Goal: Task Accomplishment & Management: Complete application form

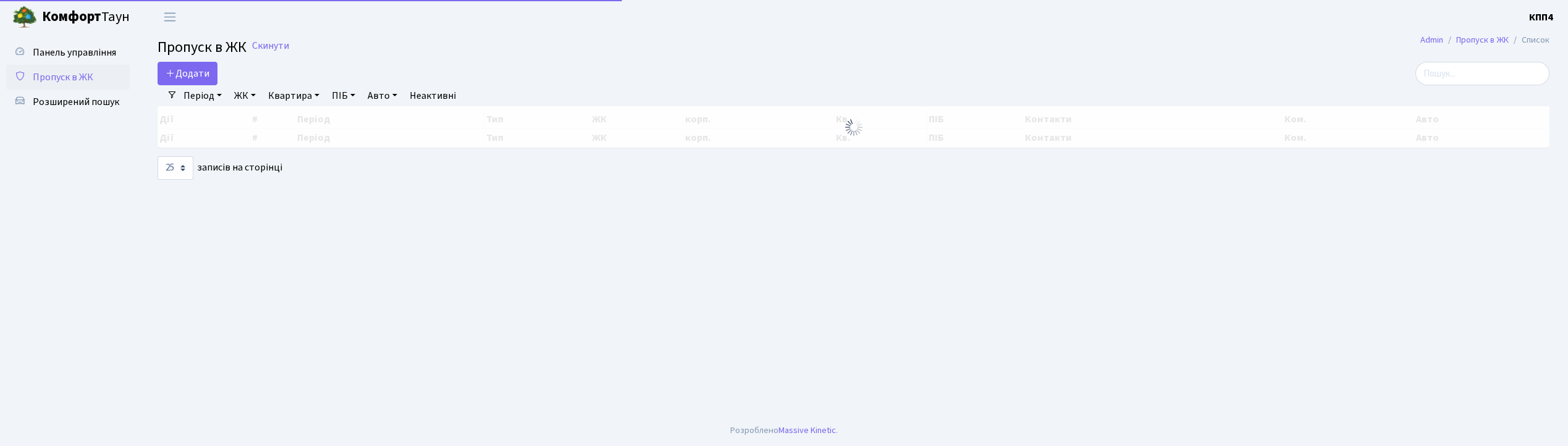
select select "25"
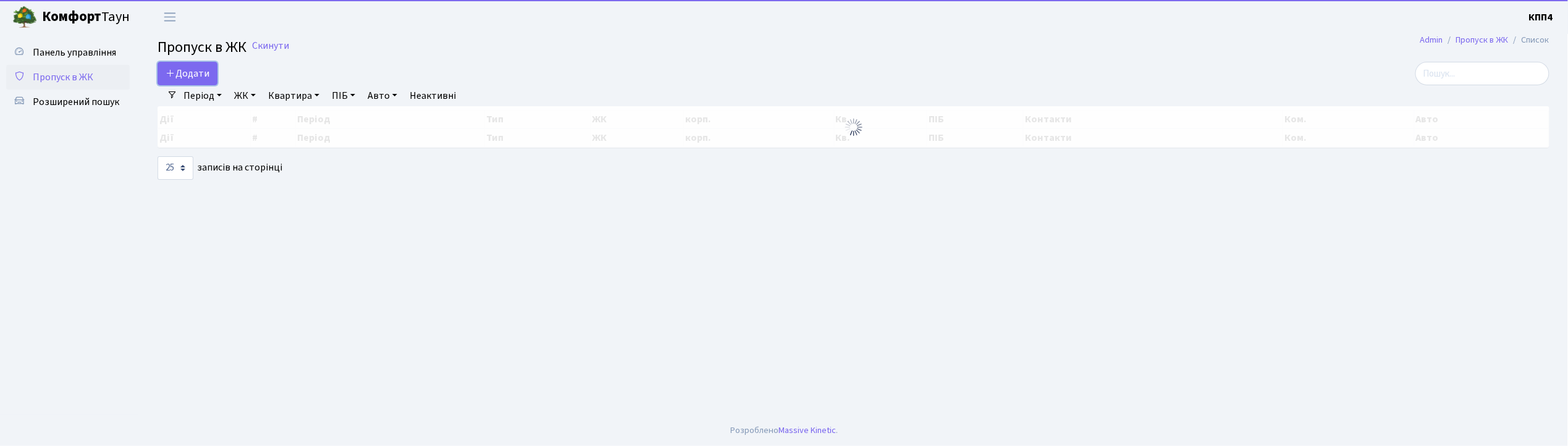
click at [184, 80] on span "Додати" at bounding box center [188, 73] width 44 height 13
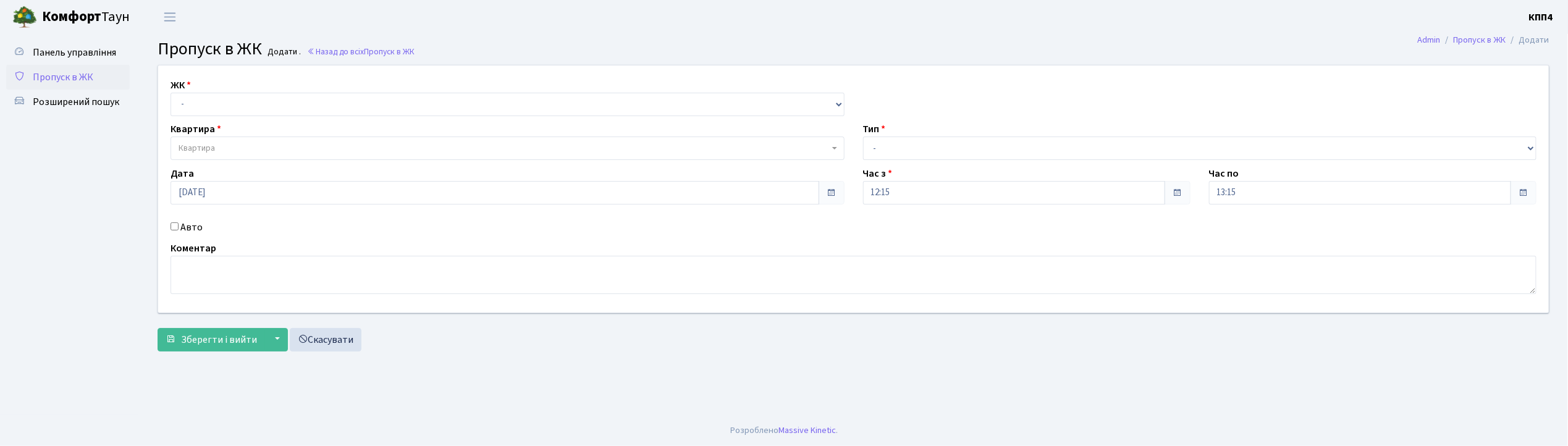
click at [172, 228] on input "Авто" at bounding box center [174, 226] width 8 height 8
checkbox input "true"
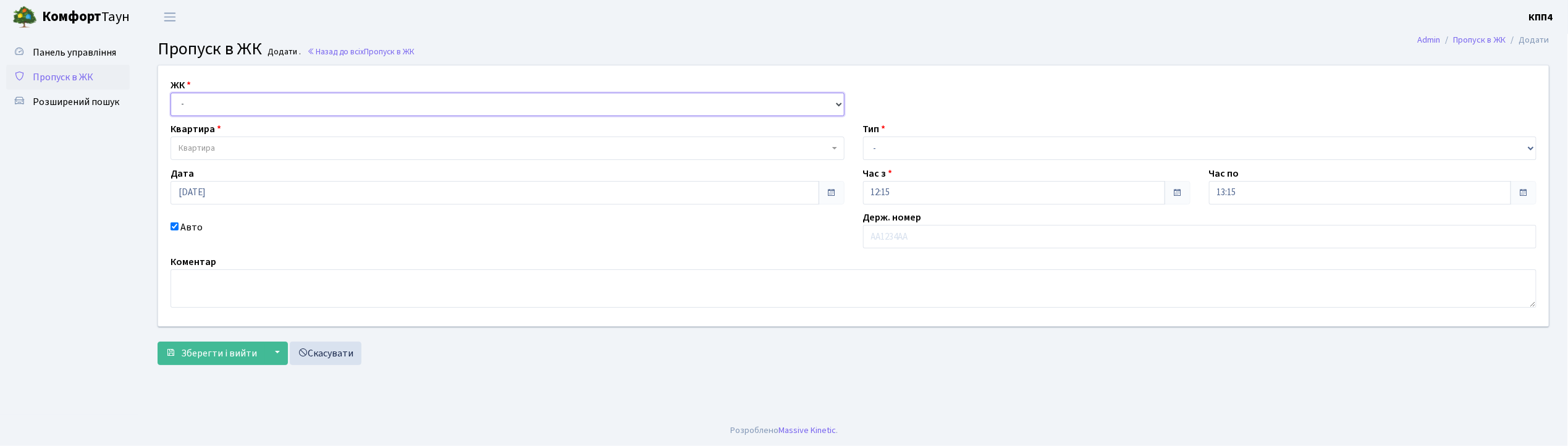
click at [202, 104] on select "- КТ, вул. Регенераторна, 4 КТ2, просп. Соборності, 17 КТ3, вул. Березнева, 16 …" at bounding box center [507, 104] width 674 height 23
select select "271"
click at [171, 92] on select "- КТ, вул. Регенераторна, 4 КТ2, просп. Соборності, 17 КТ3, вул. Березнева, 16 …" at bounding box center [507, 104] width 674 height 23
select select
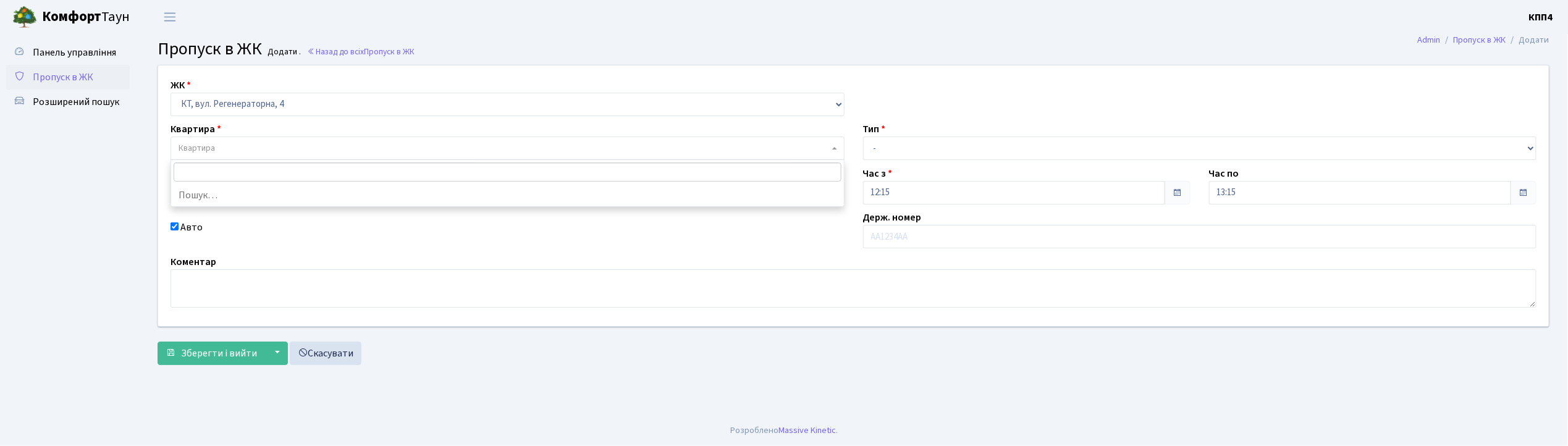
click at [200, 148] on span "Квартира" at bounding box center [196, 148] width 36 height 12
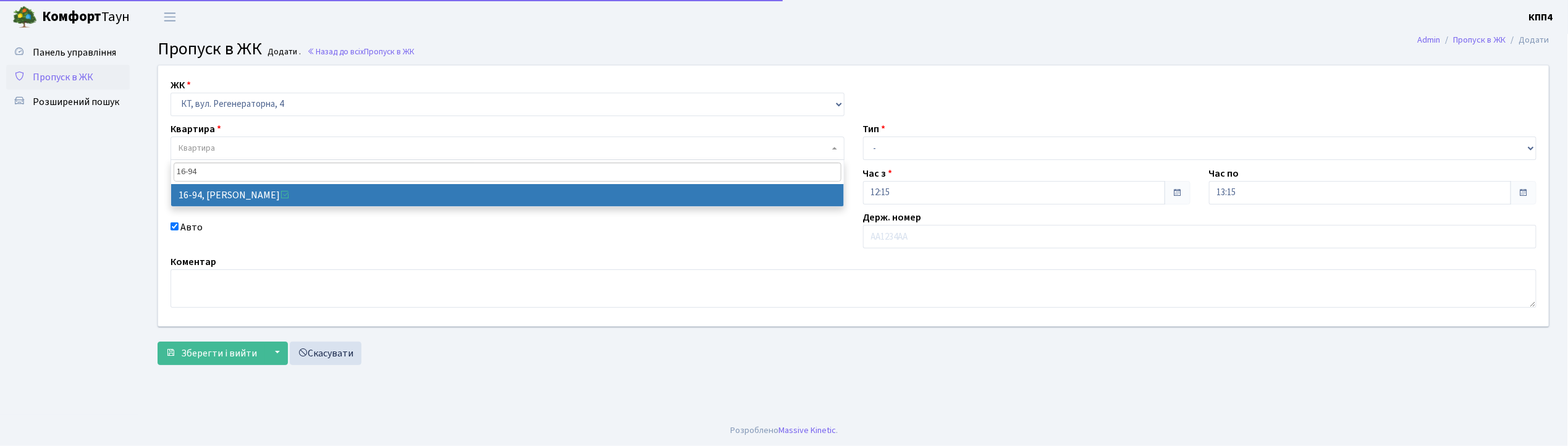
type input "16-94"
select select "8655"
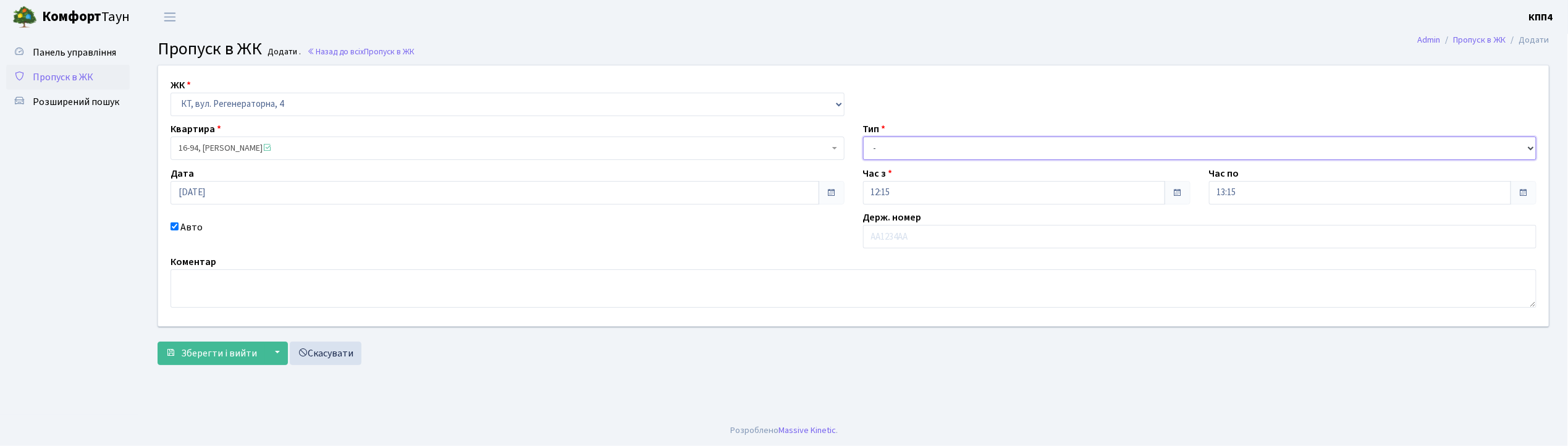
click at [907, 141] on select "- Доставка Таксі Гості Сервіс" at bounding box center [1200, 148] width 674 height 23
select select "1"
click at [863, 136] on select "- Доставка Таксі Гості Сервіс" at bounding box center [1200, 148] width 674 height 23
click at [227, 352] on span "Зберегти і вийти" at bounding box center [219, 353] width 76 height 13
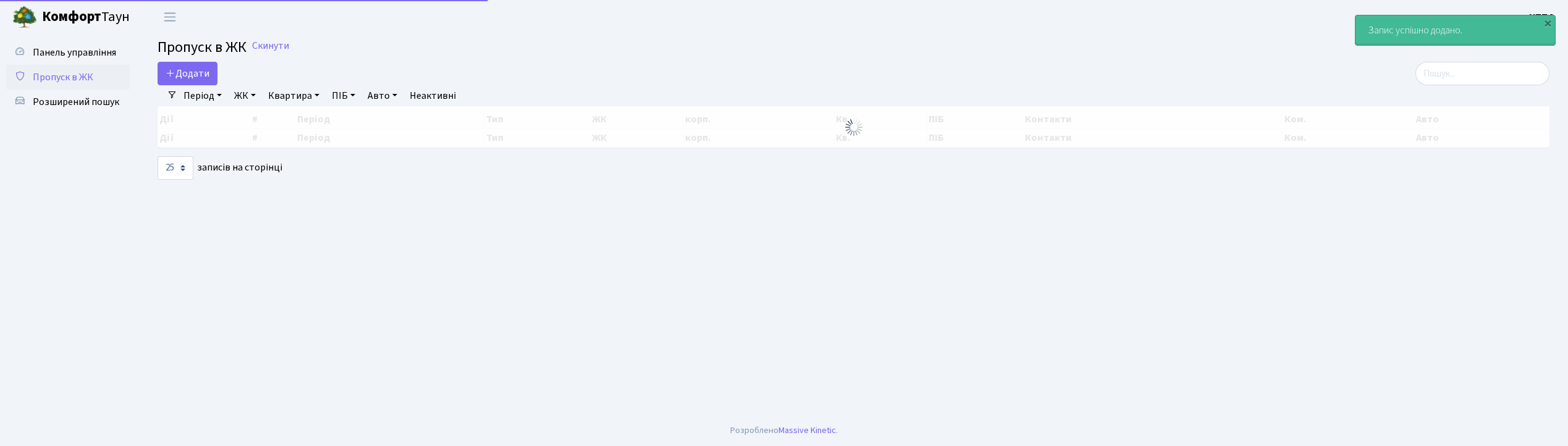
select select "25"
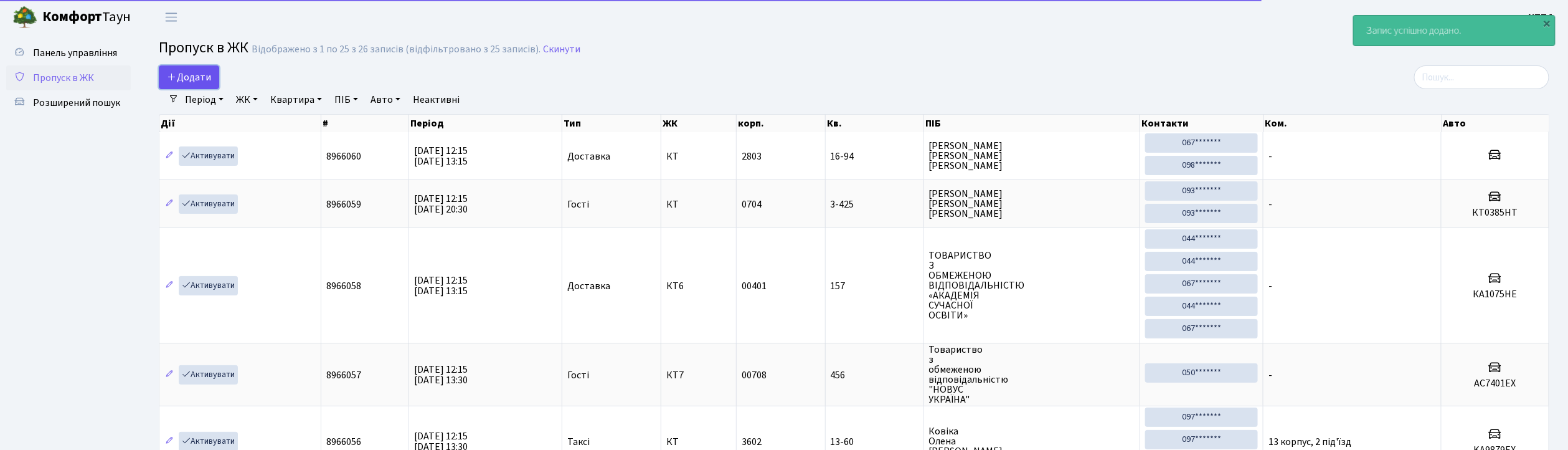
click at [185, 75] on span "Додати" at bounding box center [189, 77] width 44 height 14
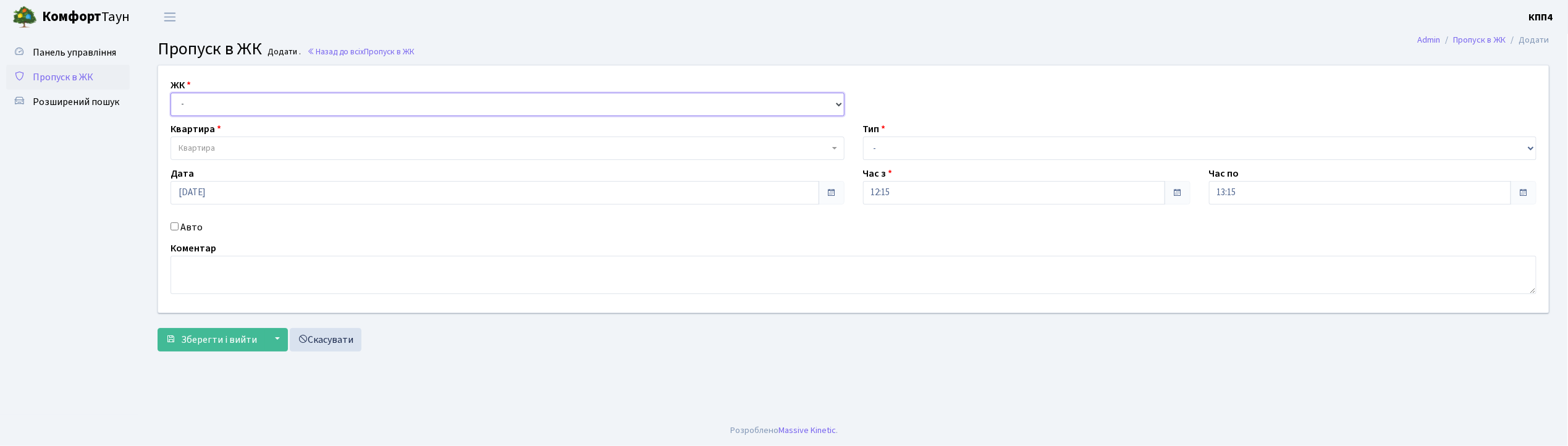
click at [196, 104] on select "- КТ, вул. Регенераторна, 4 КТ2, просп. Соборності, 17 КТ3, вул. Березнева, 16 …" at bounding box center [507, 104] width 674 height 23
select select "271"
click at [171, 92] on select "- КТ, вул. Регенераторна, 4 КТ2, просп. Соборності, 17 КТ3, вул. Березнева, 16 …" at bounding box center [507, 104] width 674 height 23
select select
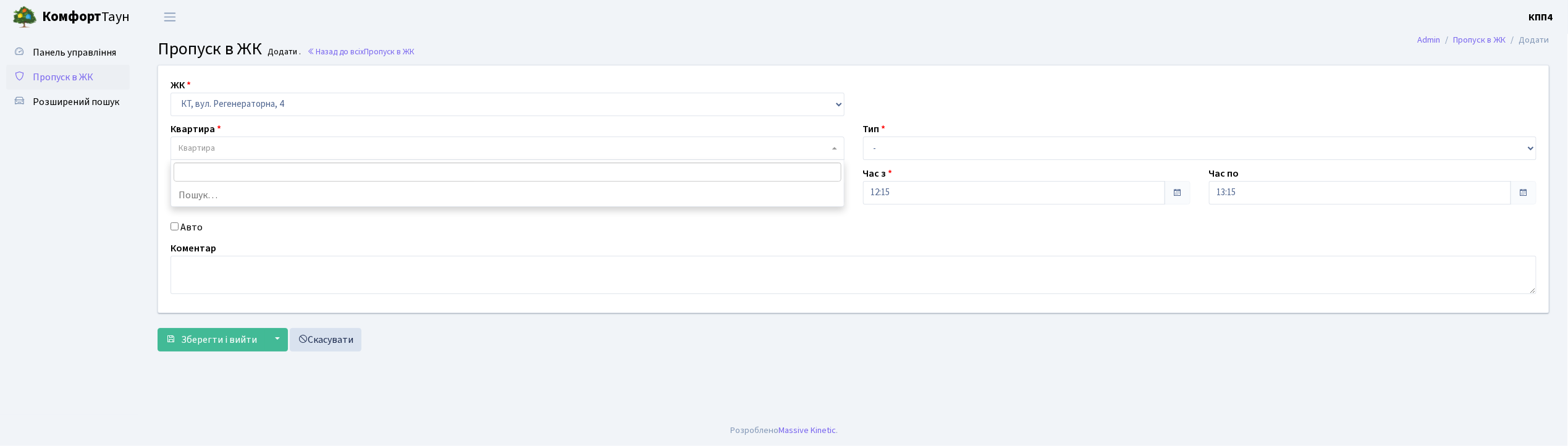
click at [201, 144] on span "Квартира" at bounding box center [196, 148] width 36 height 12
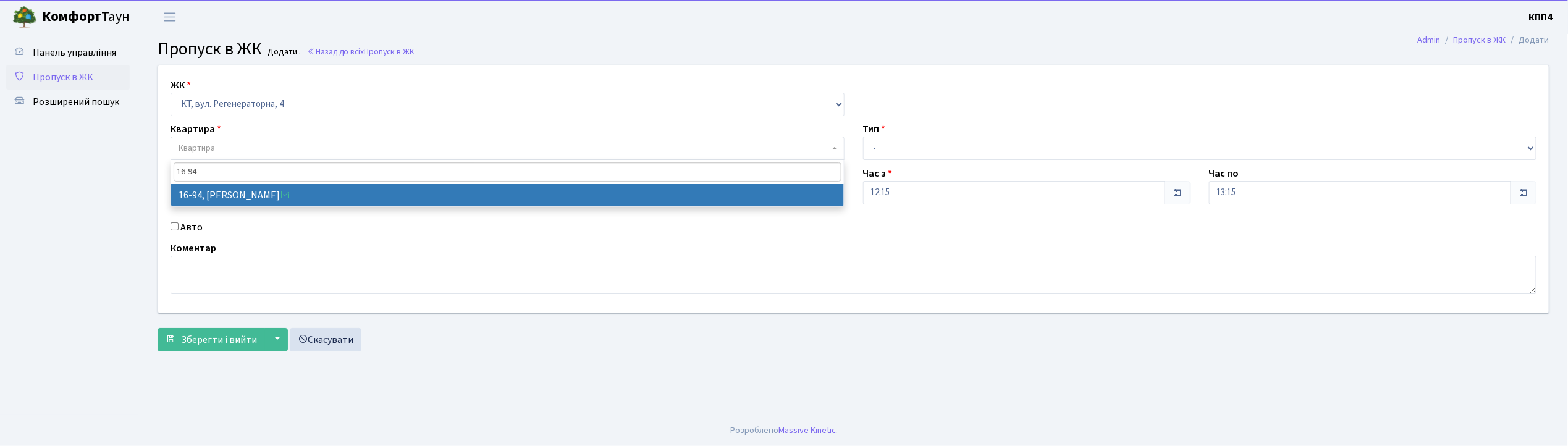
type input "16-94"
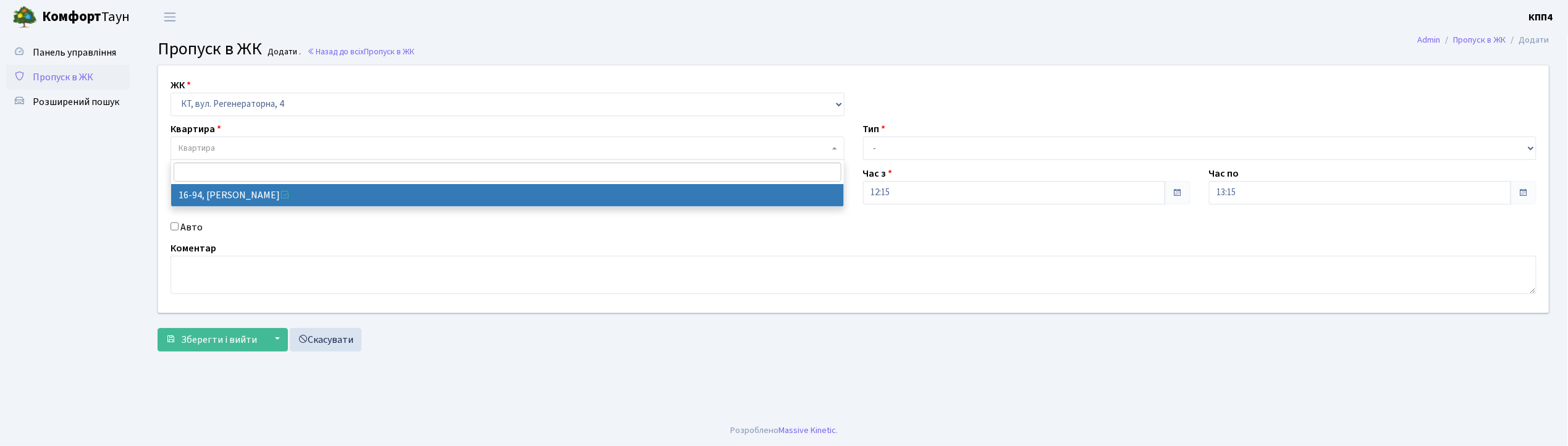
select select "8655"
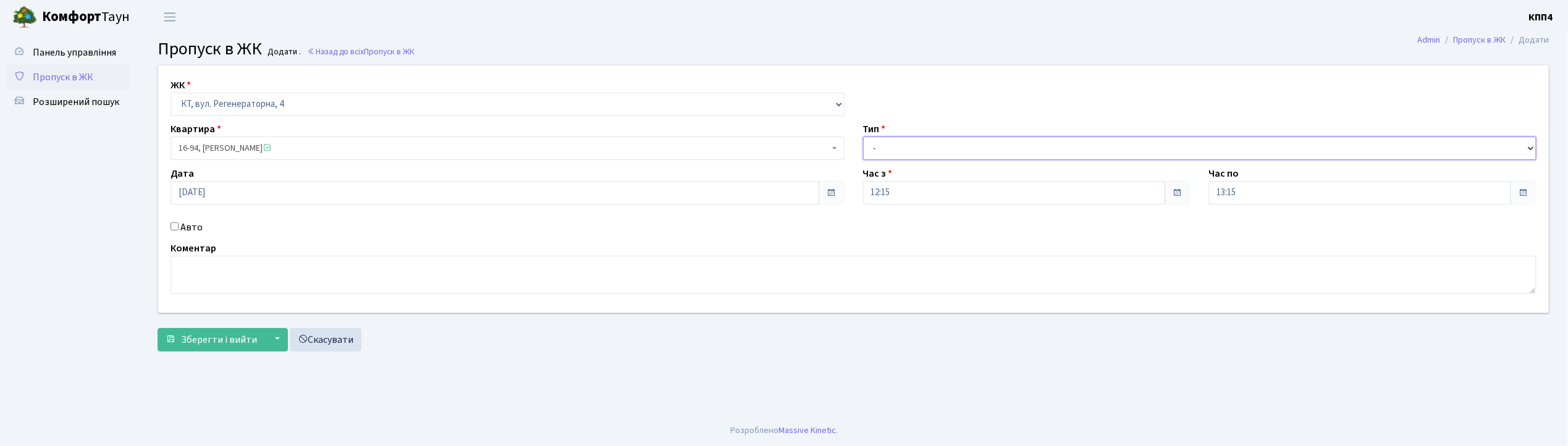
click at [873, 148] on select "- Доставка Таксі Гості Сервіс" at bounding box center [1200, 148] width 674 height 23
select select "1"
click at [863, 136] on select "- Доставка Таксі Гості Сервіс" at bounding box center [1200, 148] width 674 height 23
click at [207, 330] on button "Зберегти і вийти" at bounding box center [211, 339] width 107 height 23
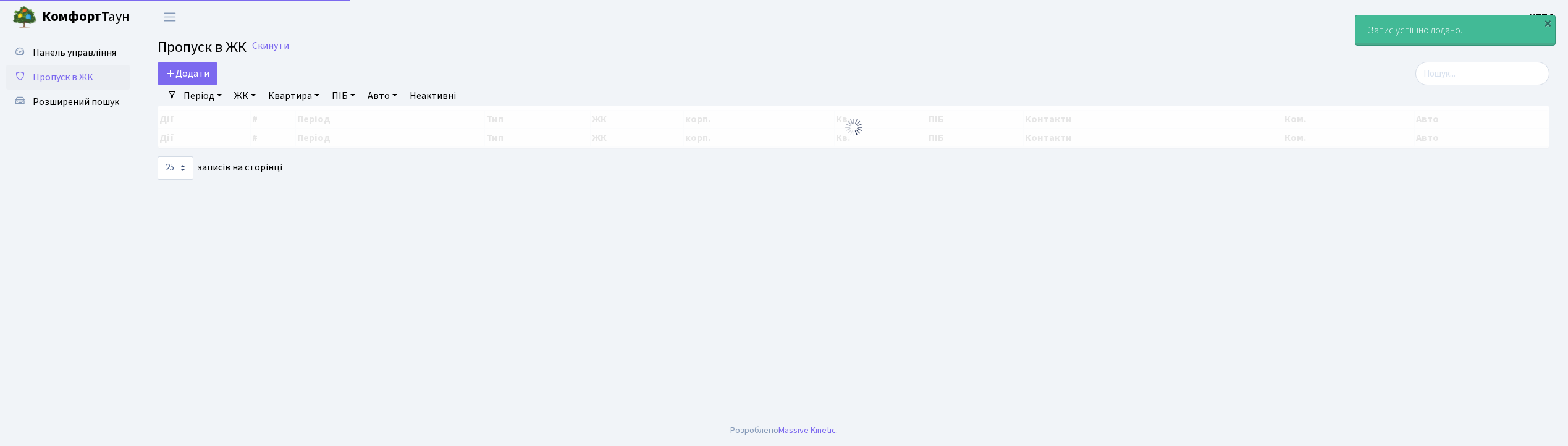
select select "25"
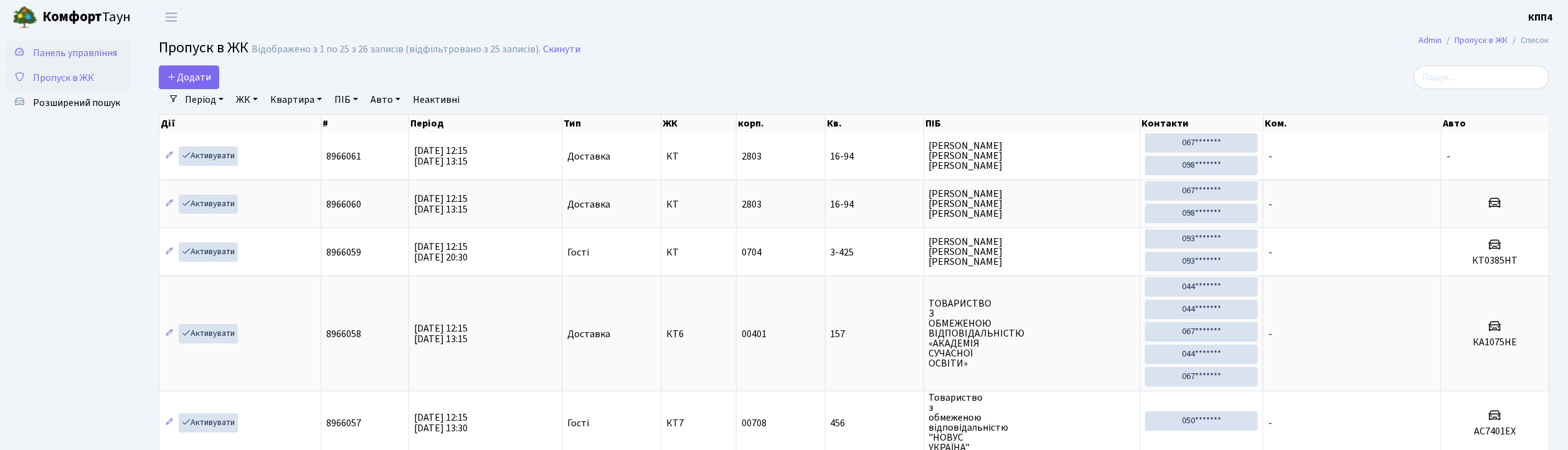
click at [83, 55] on span "Панель управління" at bounding box center [74, 52] width 84 height 14
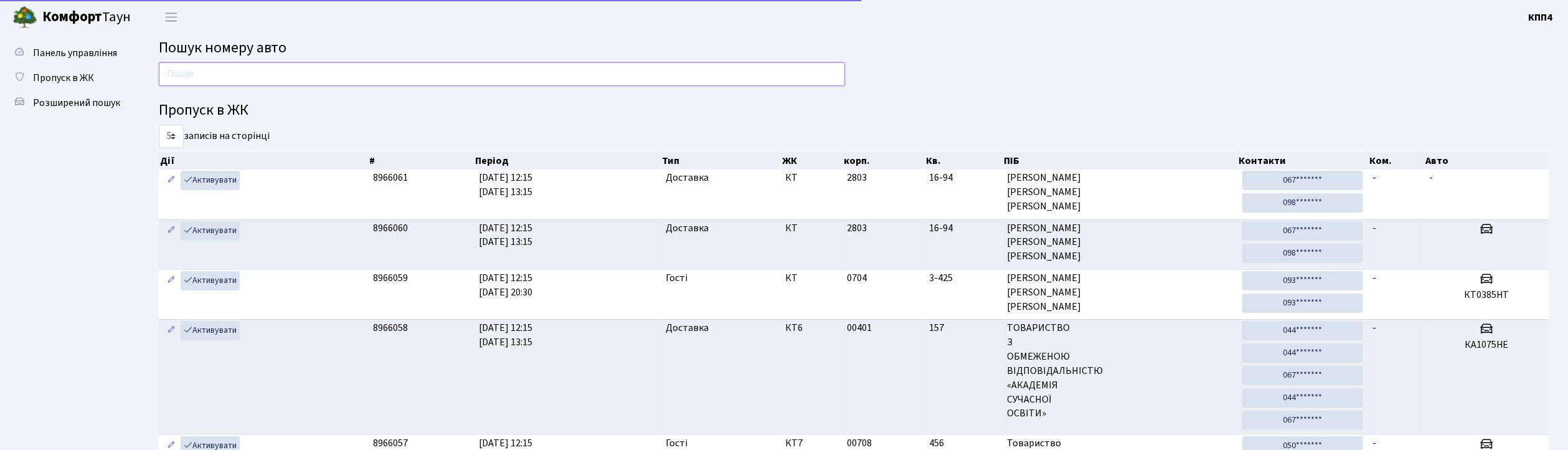
click at [200, 73] on input "text" at bounding box center [502, 74] width 686 height 24
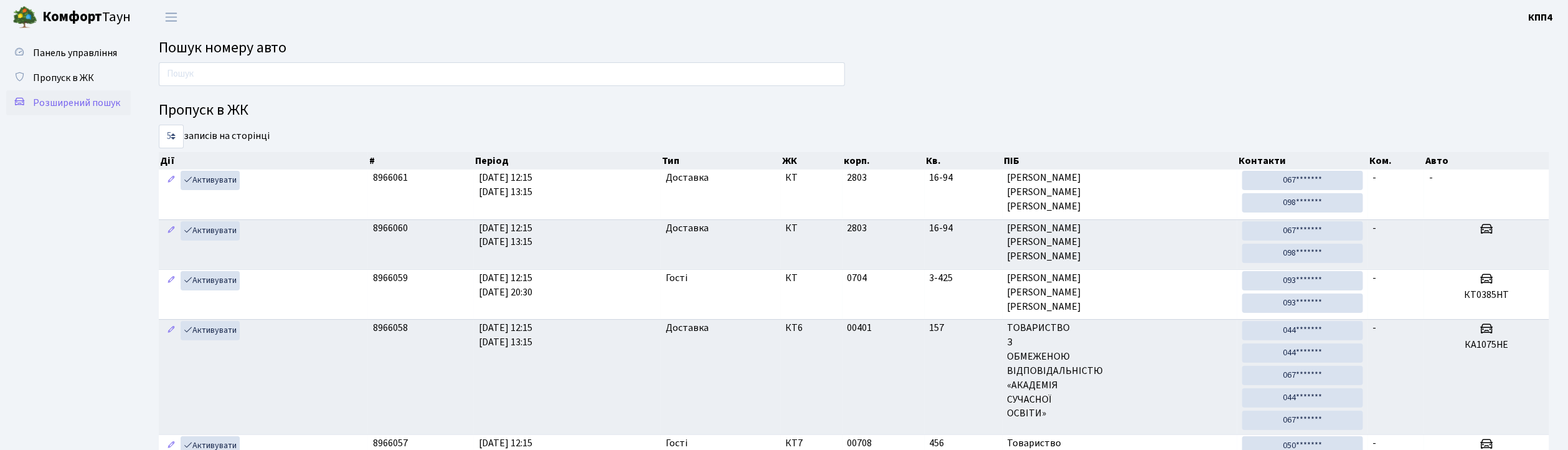
click at [65, 98] on span "Розширений пошук" at bounding box center [77, 102] width 87 height 14
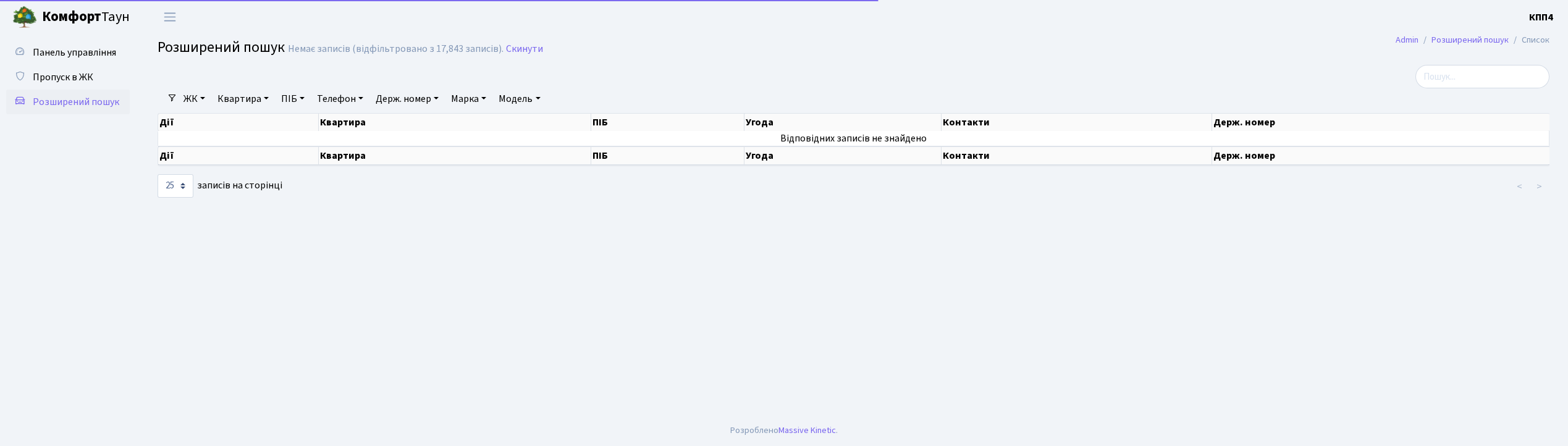
select select "25"
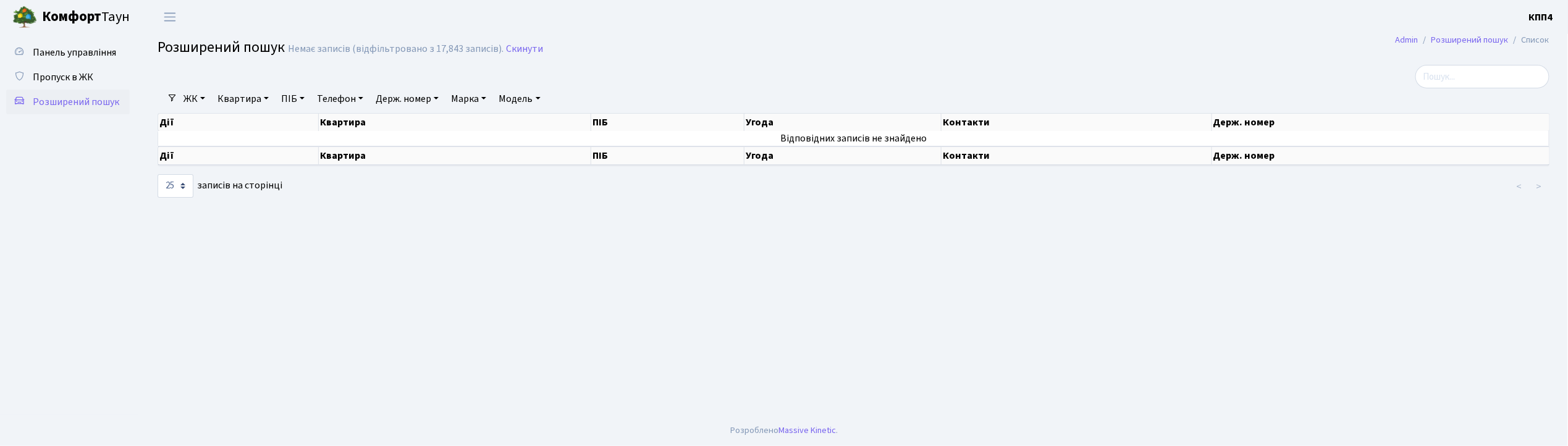
click at [228, 92] on link "Квартира" at bounding box center [243, 99] width 61 height 21
type input "16-68"
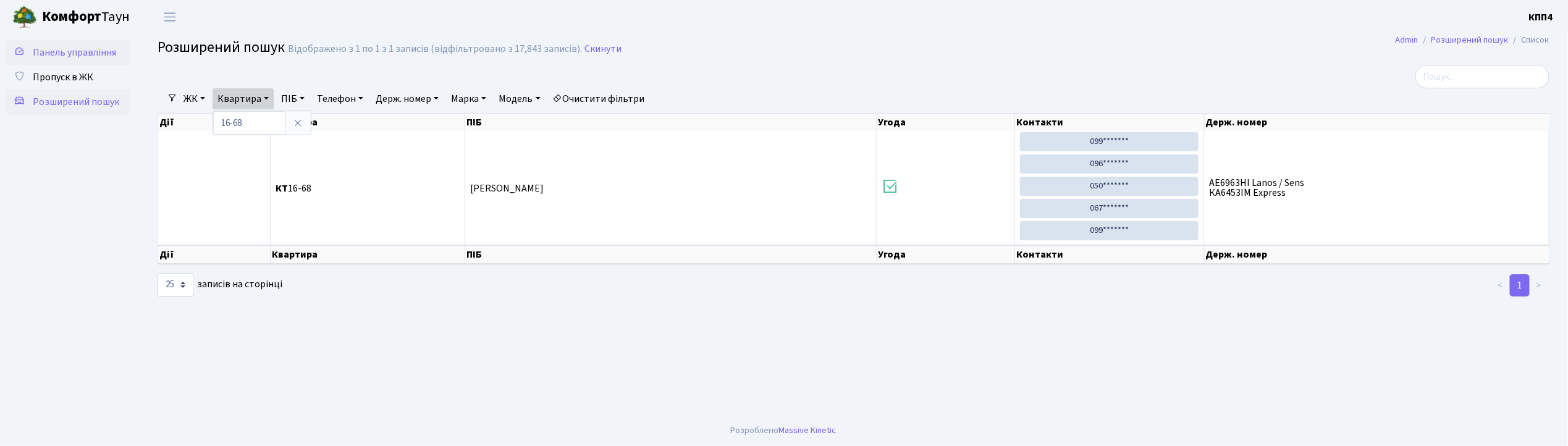
click at [60, 48] on span "Панель управління" at bounding box center [74, 52] width 83 height 13
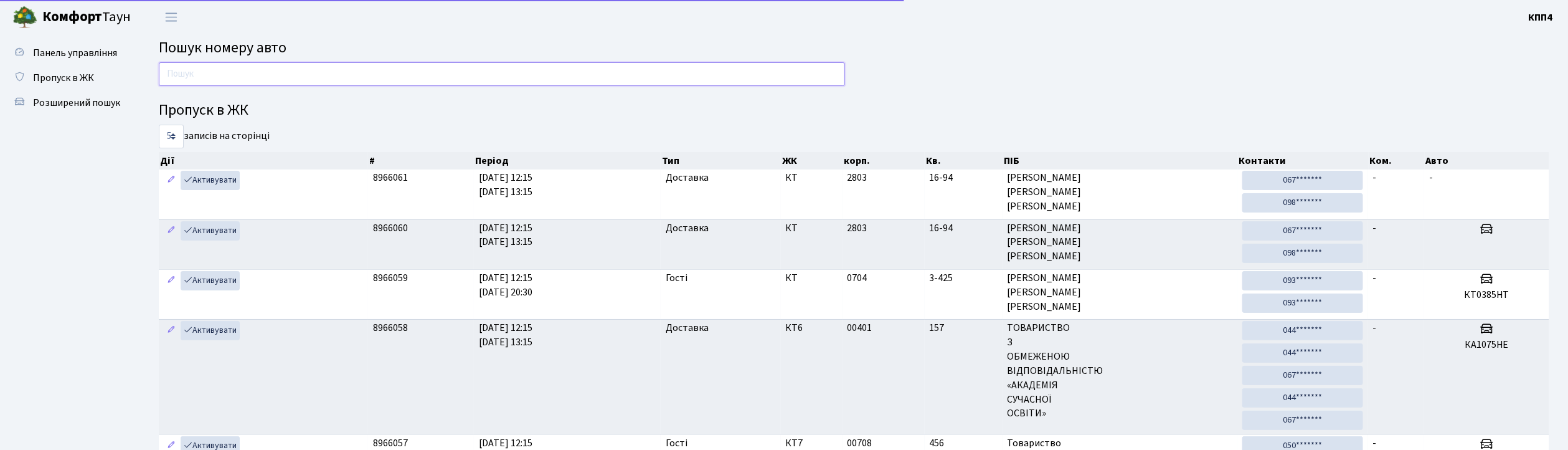
click at [261, 85] on input "text" at bounding box center [502, 74] width 686 height 24
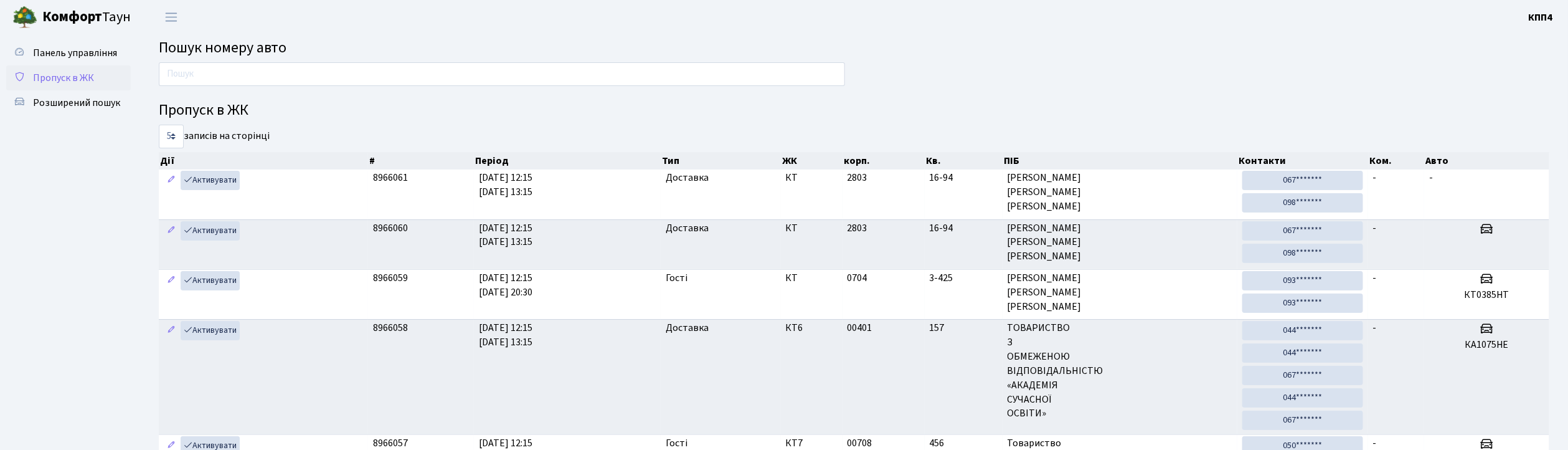
click at [73, 76] on span "Пропуск в ЖК" at bounding box center [63, 77] width 61 height 14
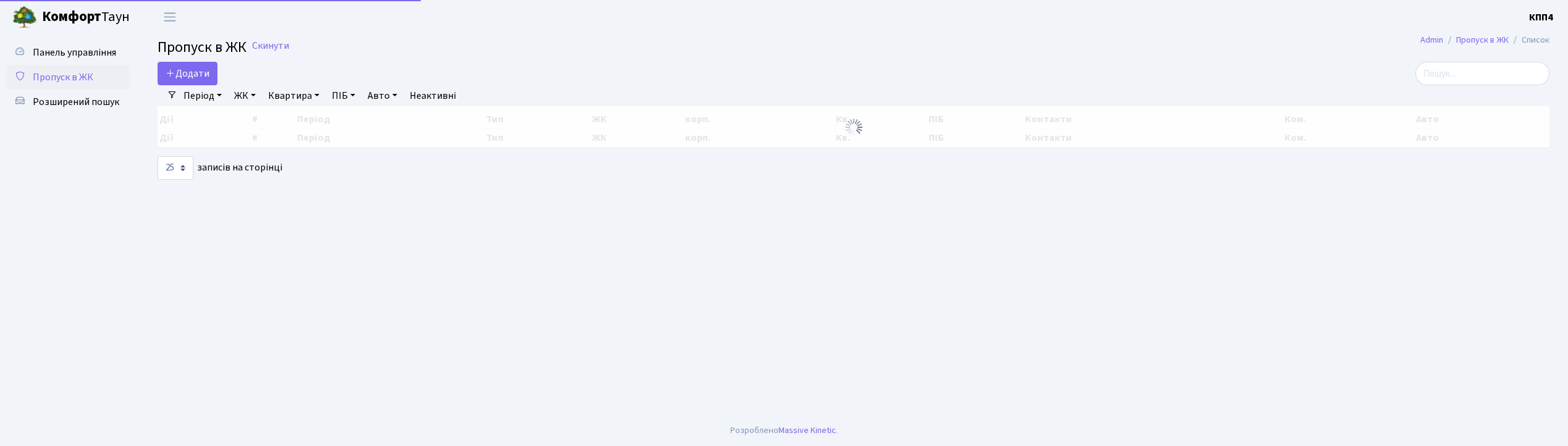
select select "25"
click at [180, 75] on span "Додати" at bounding box center [188, 73] width 44 height 13
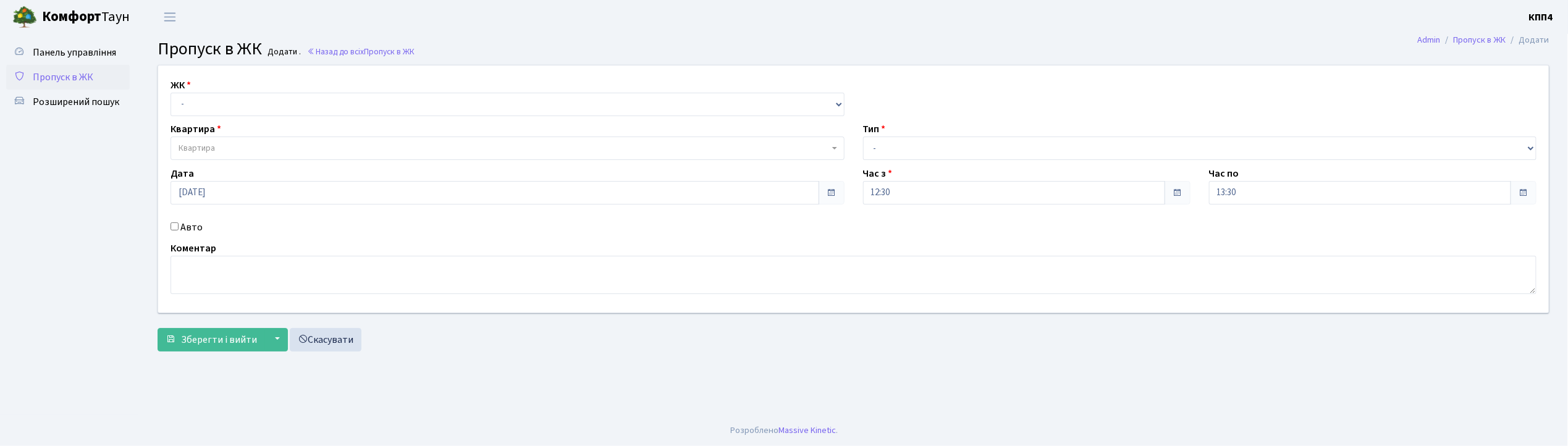
click at [171, 228] on input "Авто" at bounding box center [174, 226] width 8 height 8
checkbox input "true"
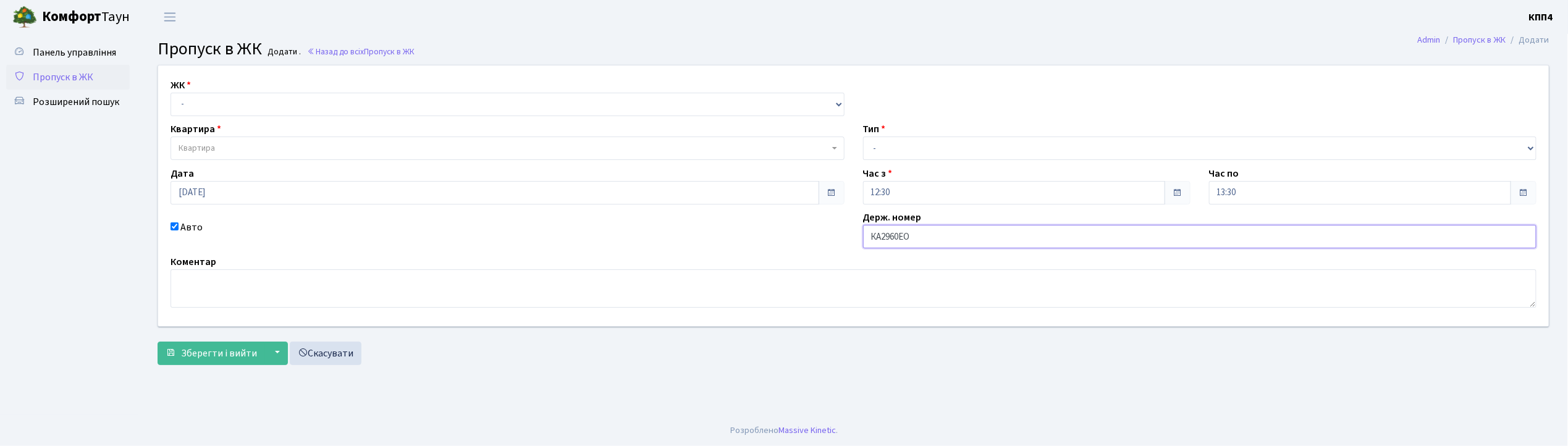
type input "КА2960ЕО"
click at [211, 107] on select "- КТ, вул. Регенераторна, 4 КТ2, просп. [STREET_ADDRESS] [STREET_ADDRESS] [PERS…" at bounding box center [507, 104] width 674 height 23
select select "271"
click at [171, 92] on select "- КТ, вул. Регенераторна, 4 КТ2, просп. [STREET_ADDRESS] [STREET_ADDRESS] [PERS…" at bounding box center [507, 104] width 674 height 23
select select
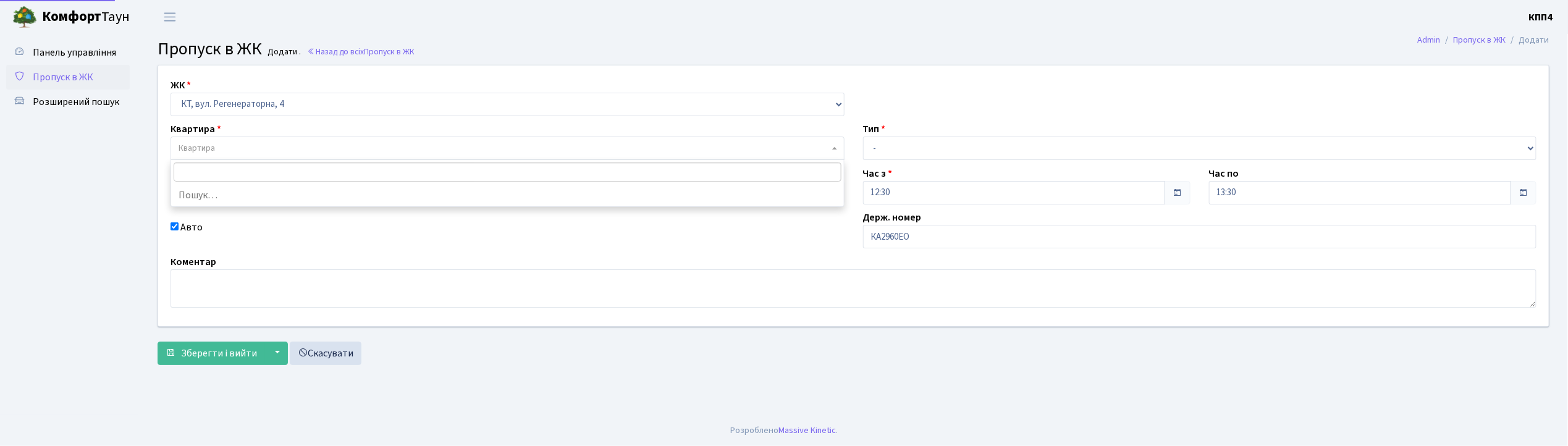
click at [216, 143] on span "Квартира" at bounding box center [504, 148] width 651 height 12
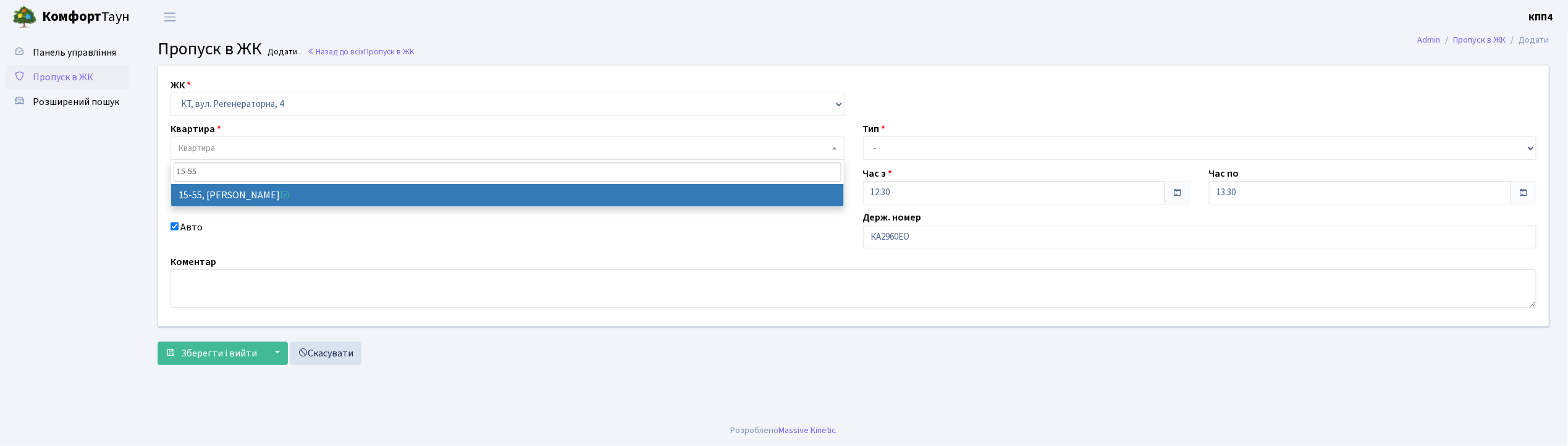
type input "15-55"
select select "8830"
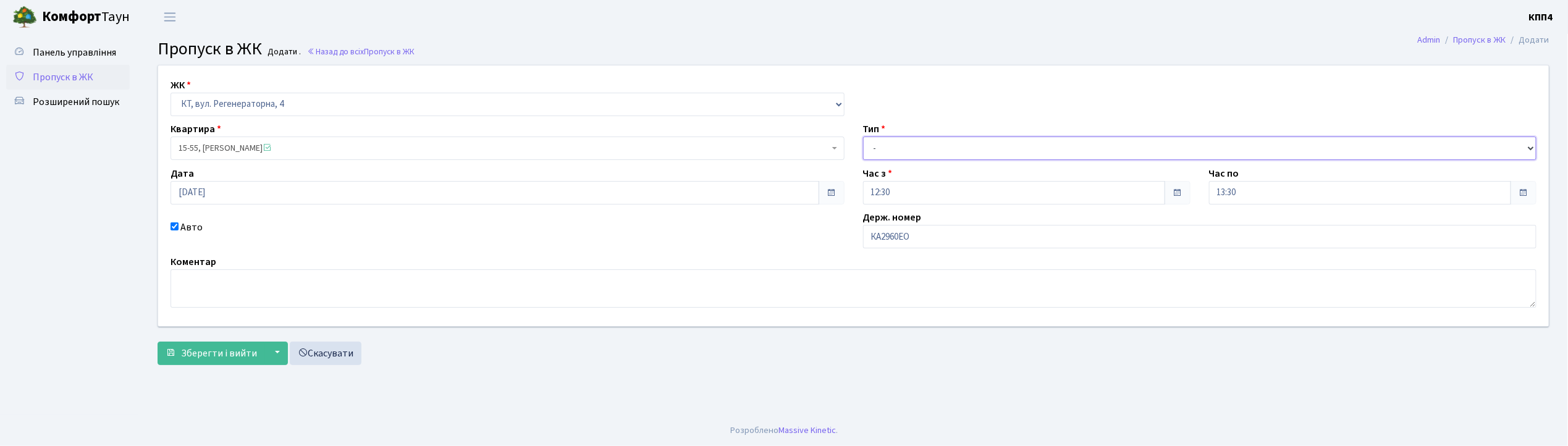
click at [909, 148] on select "- Доставка Таксі Гості Сервіс" at bounding box center [1200, 148] width 674 height 23
select select "2"
click at [863, 136] on select "- Доставка Таксі Гості Сервіс" at bounding box center [1200, 148] width 674 height 23
click at [232, 349] on span "Зберегти і вийти" at bounding box center [219, 353] width 76 height 13
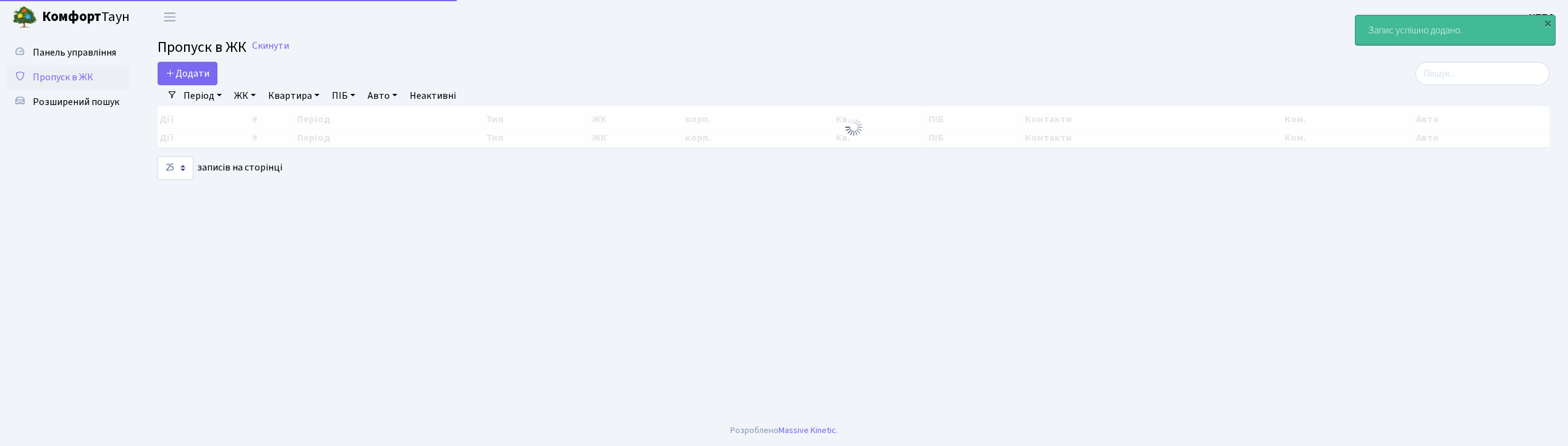
select select "25"
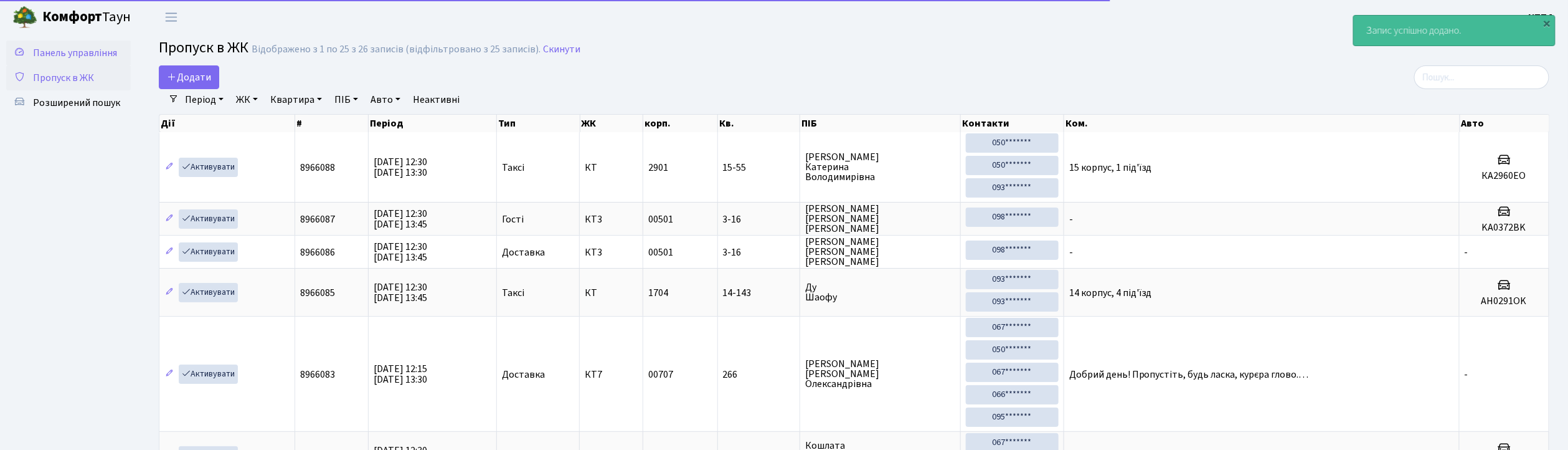
click at [77, 55] on span "Панель управління" at bounding box center [74, 52] width 84 height 14
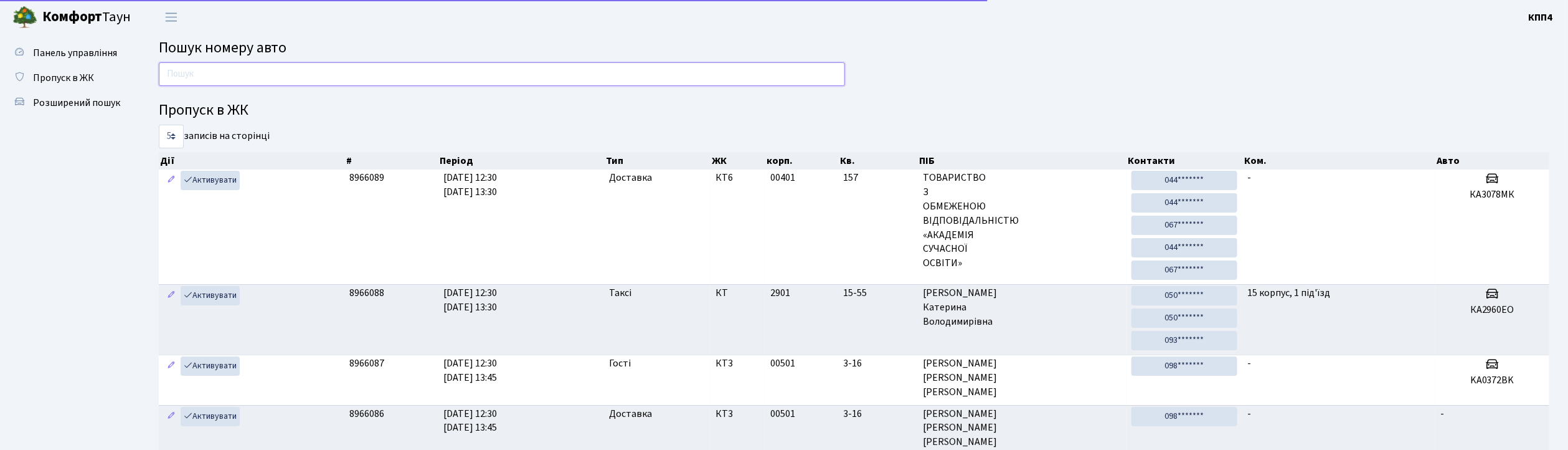
click at [188, 75] on input "text" at bounding box center [502, 74] width 686 height 24
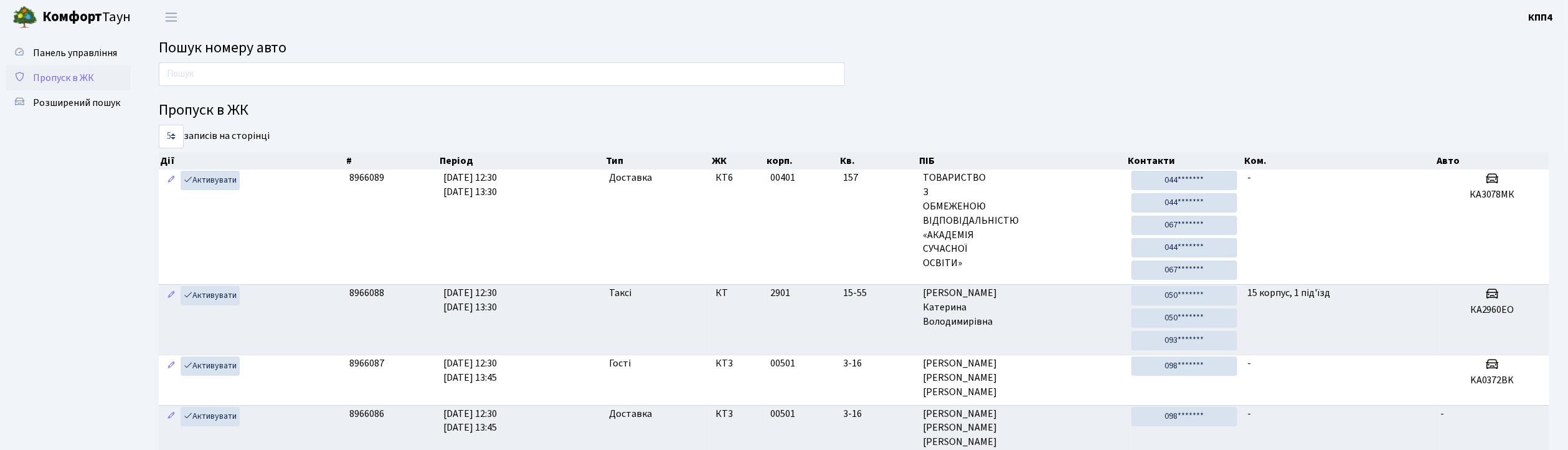
click at [70, 71] on span "Пропуск в ЖК" at bounding box center [63, 77] width 61 height 14
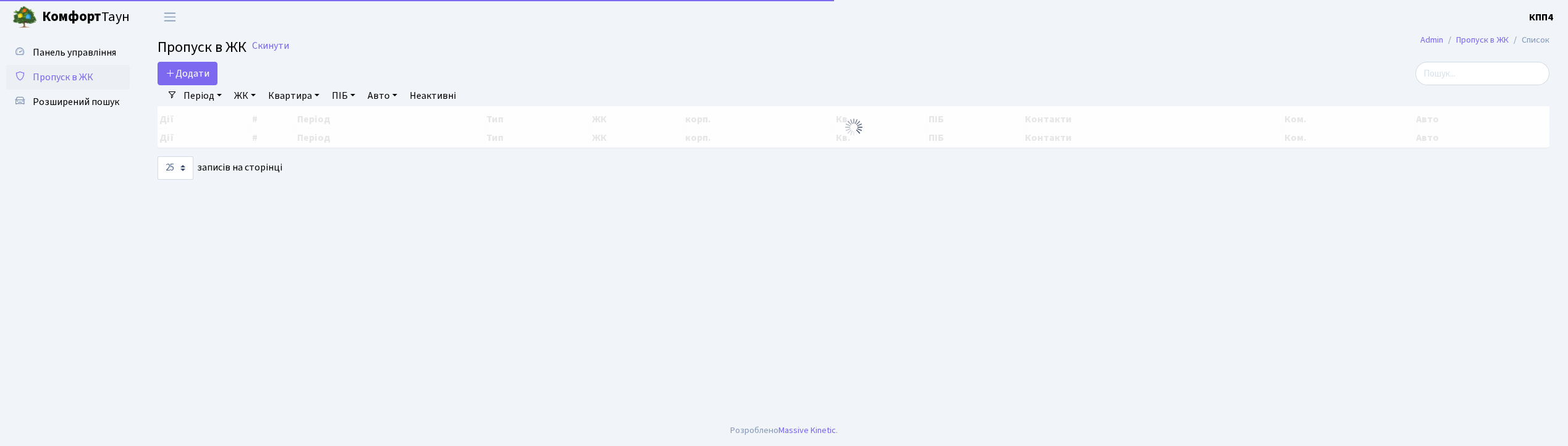
select select "25"
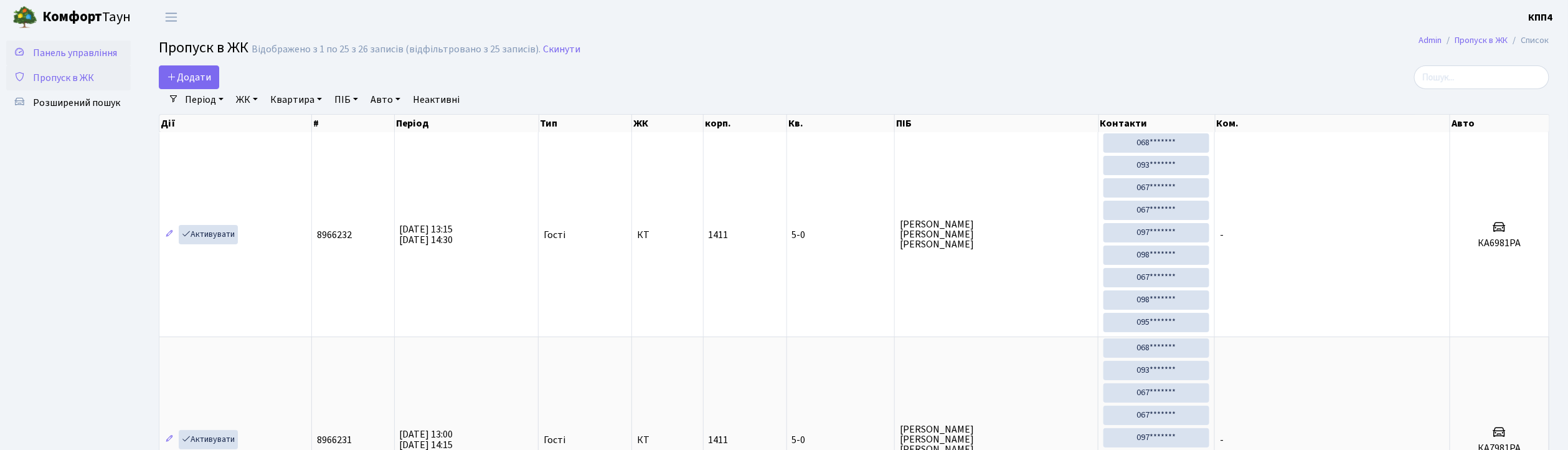
click at [88, 62] on link "Панель управління" at bounding box center [69, 53] width 125 height 25
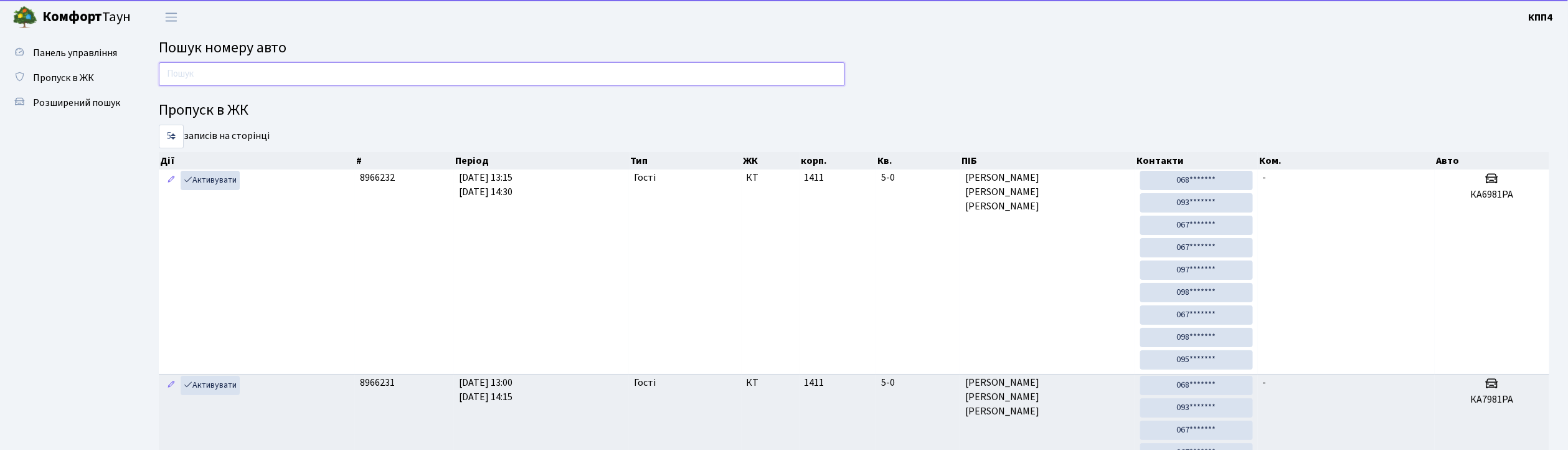
click at [257, 71] on input "text" at bounding box center [502, 74] width 686 height 24
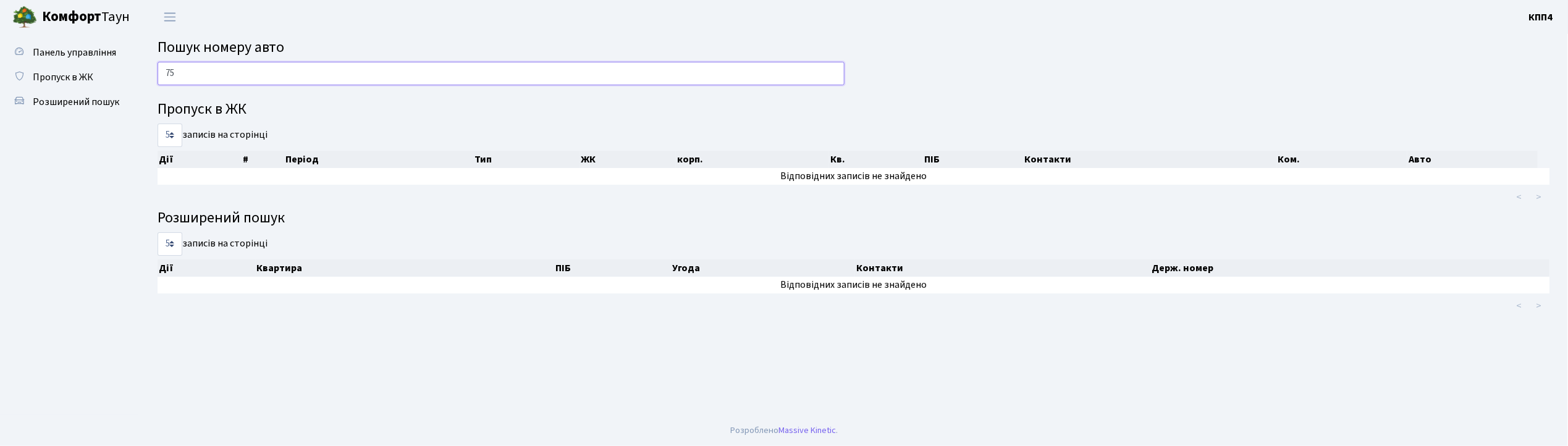
type input "7"
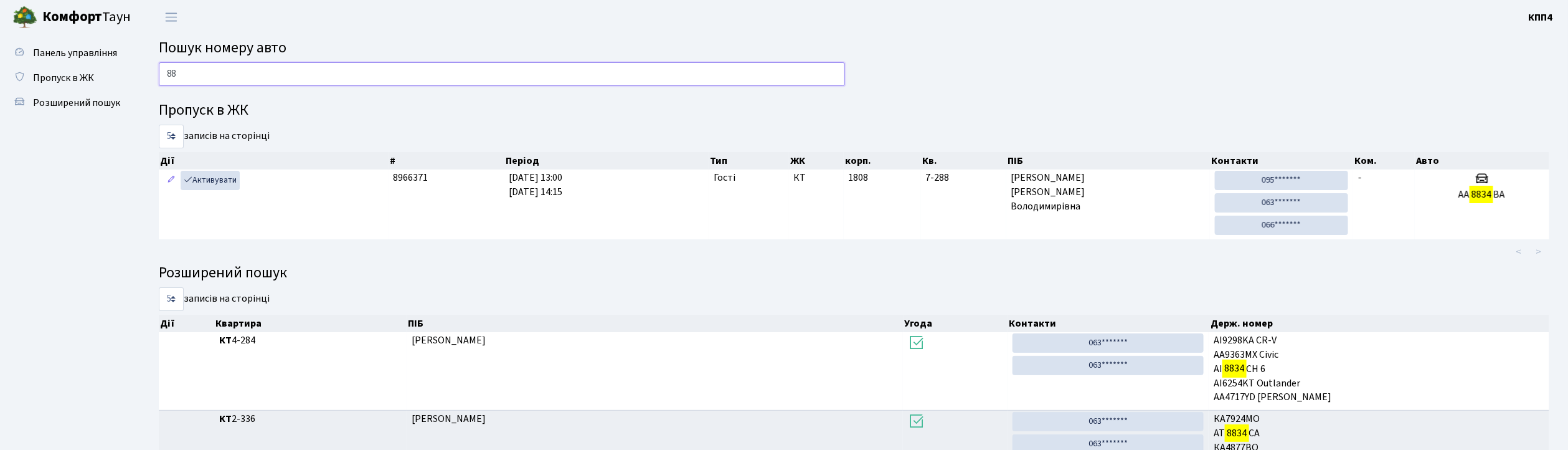
type input "8"
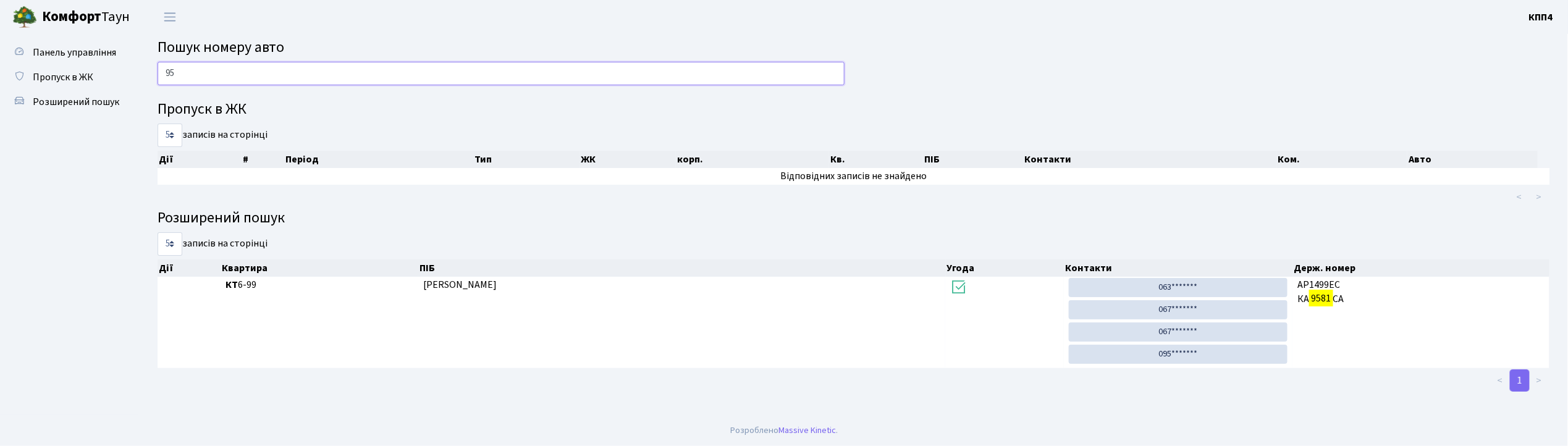
type input "9"
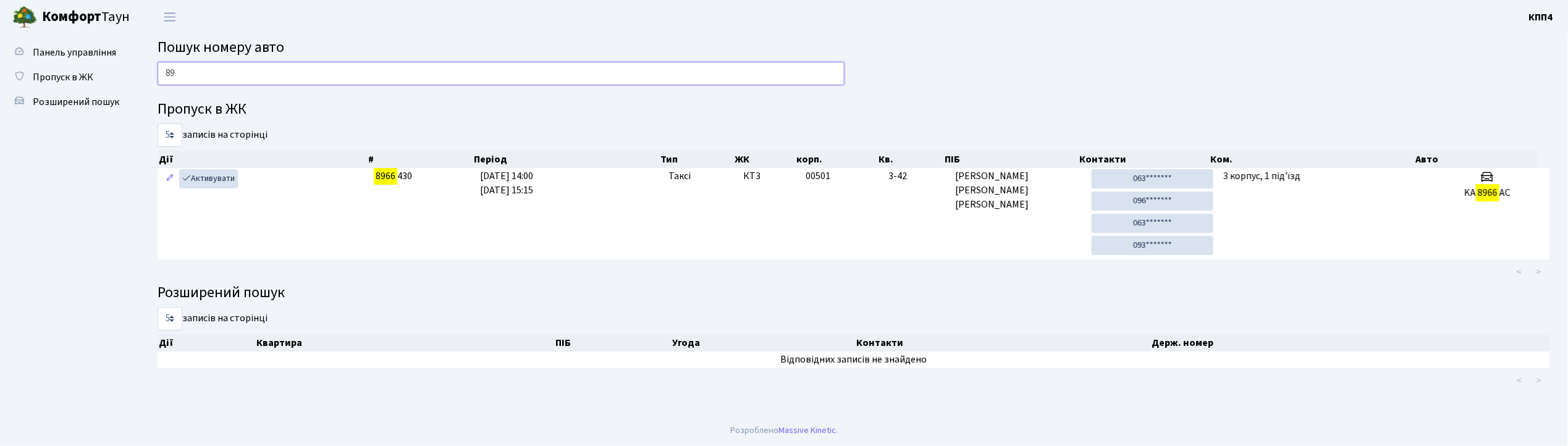
type input "8"
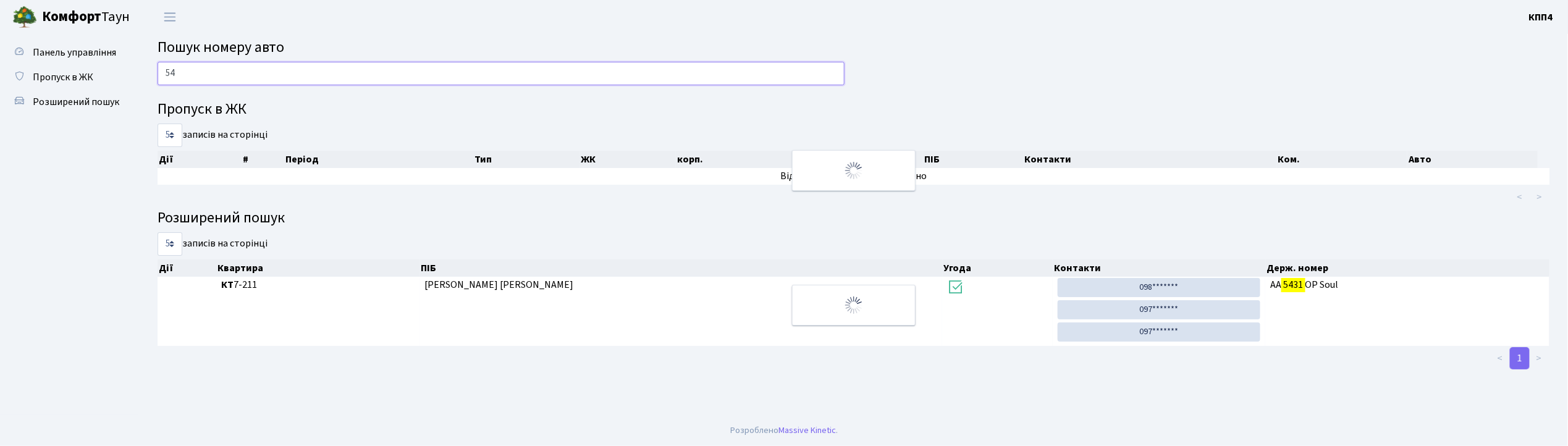
type input "5"
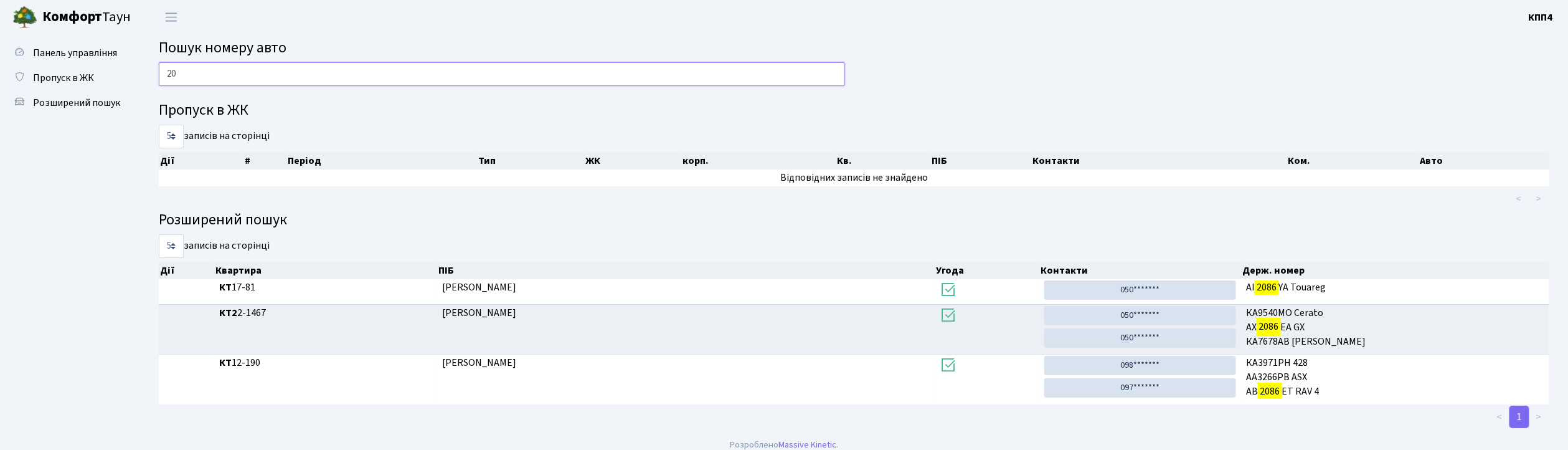
type input "2"
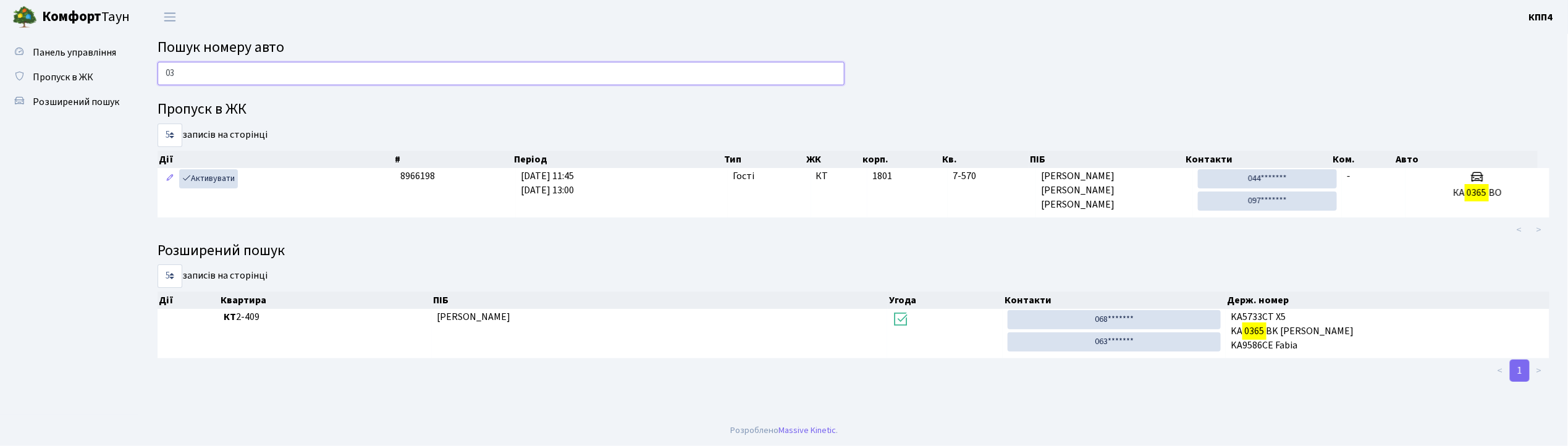
type input "0"
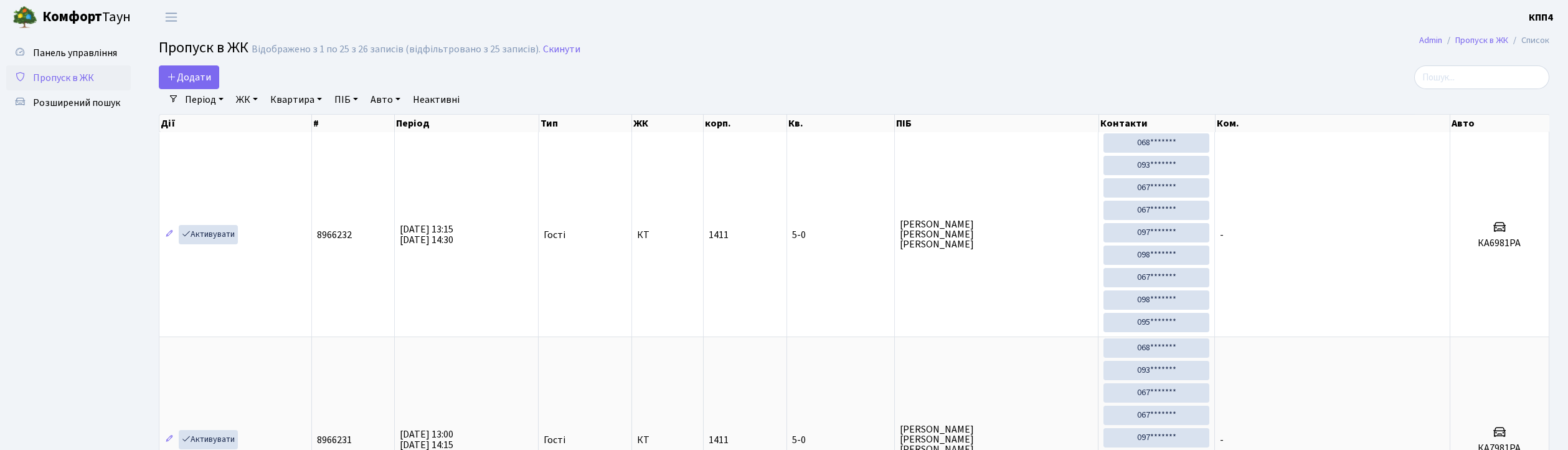
select select "25"
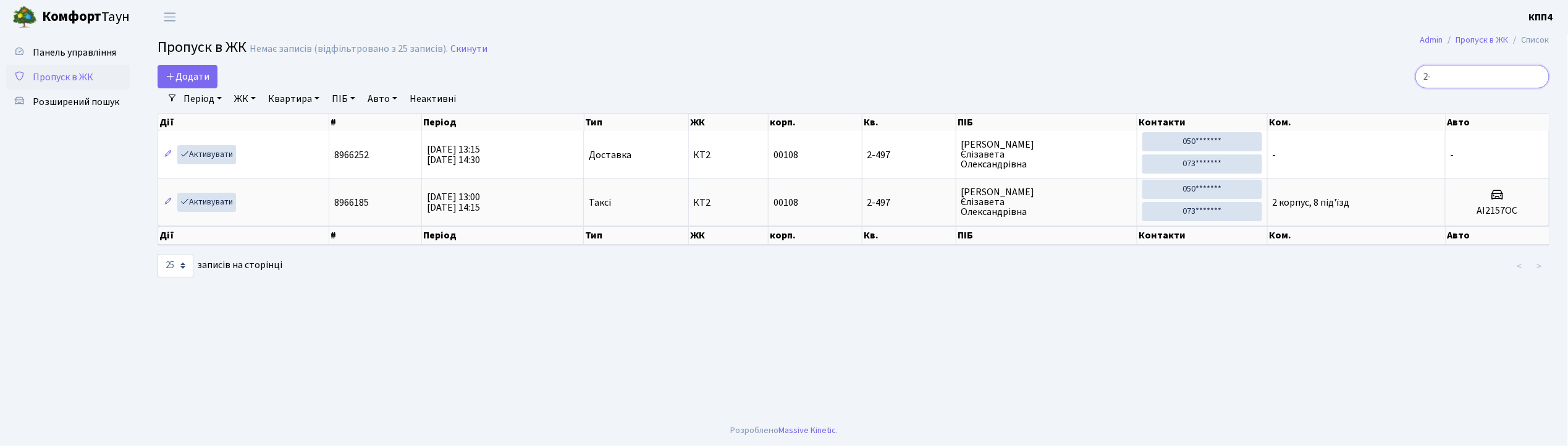
type input "2"
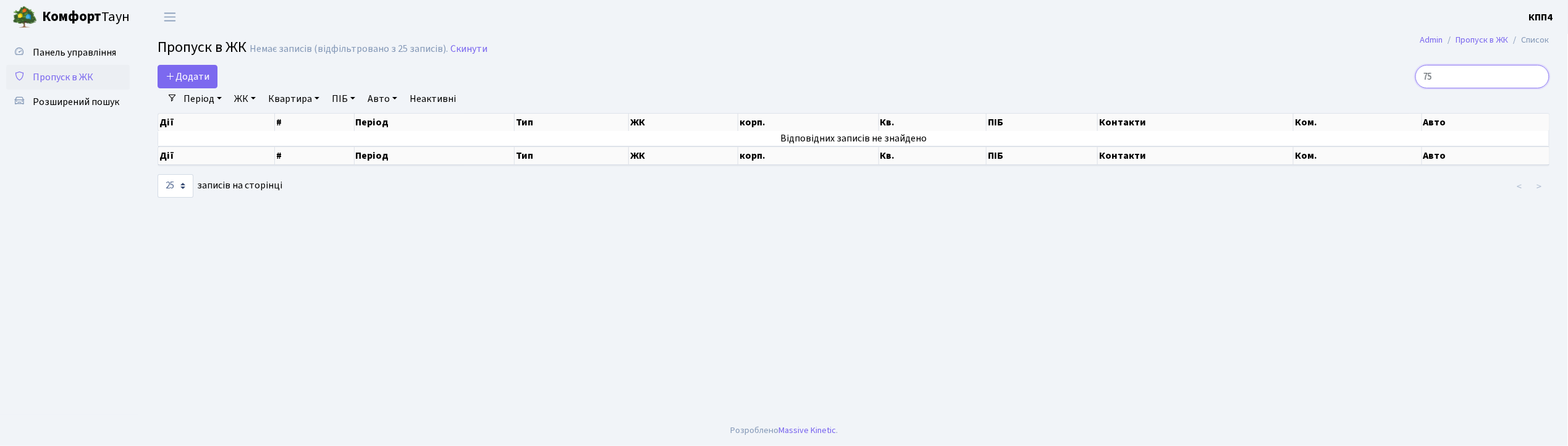
type input "7"
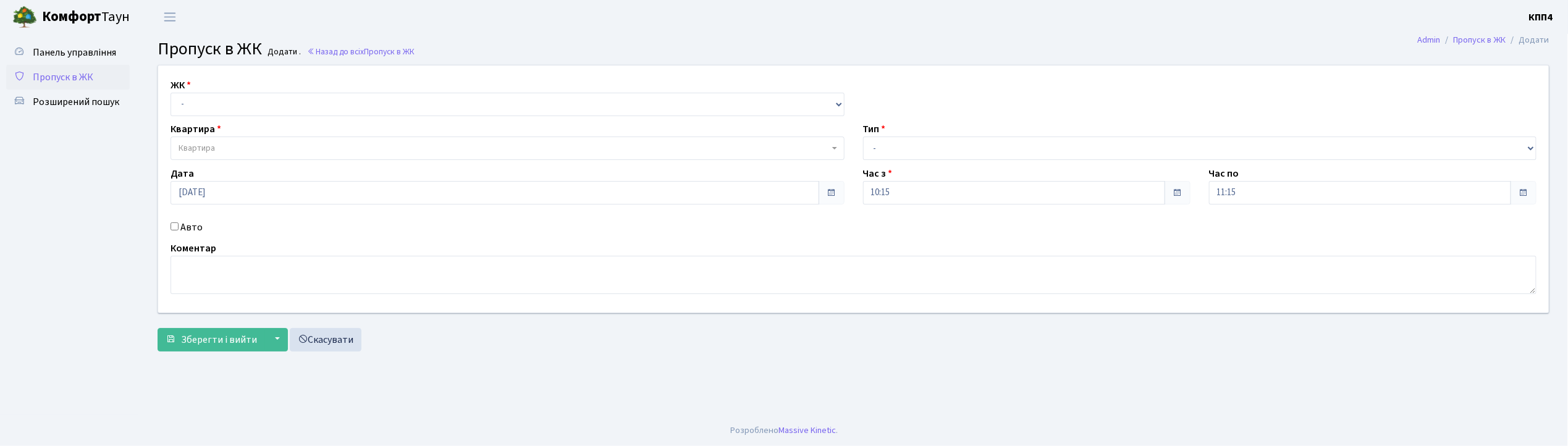
click at [177, 228] on input "Авто" at bounding box center [174, 226] width 8 height 8
checkbox input "true"
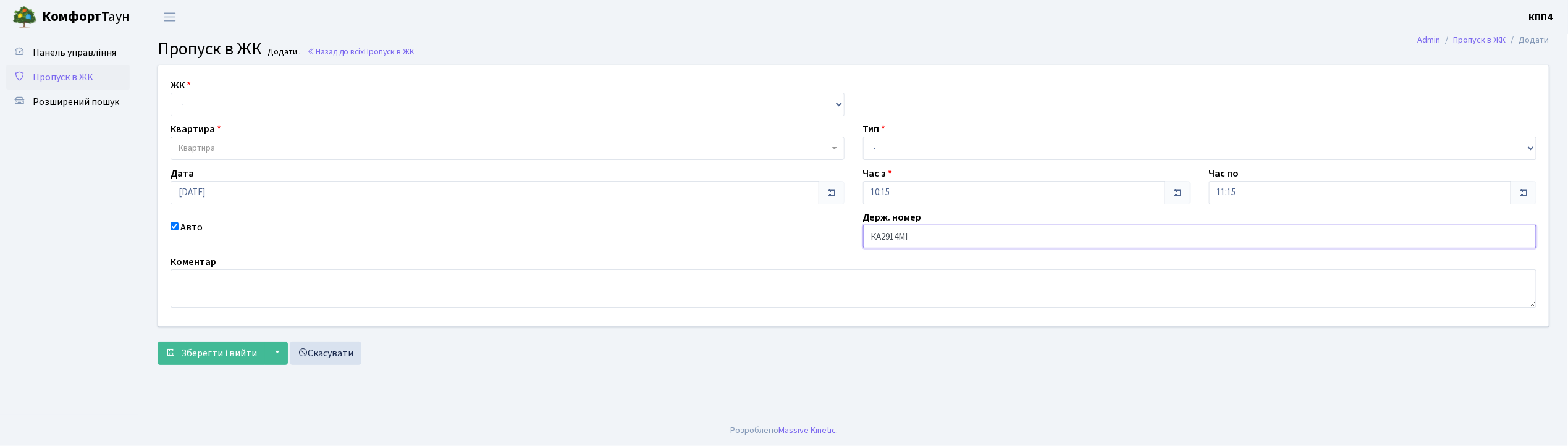
type input "КА2914МІ"
click at [211, 100] on select "- КТ, вул. Регенераторна, 4 КТ2, просп. Соборності, 17 КТ3, вул. Березнева, 16 …" at bounding box center [507, 104] width 674 height 23
select select "271"
click at [171, 92] on select "- КТ, вул. Регенераторна, 4 КТ2, просп. Соборності, 17 КТ3, вул. Березнева, 16 …" at bounding box center [507, 104] width 674 height 23
select select
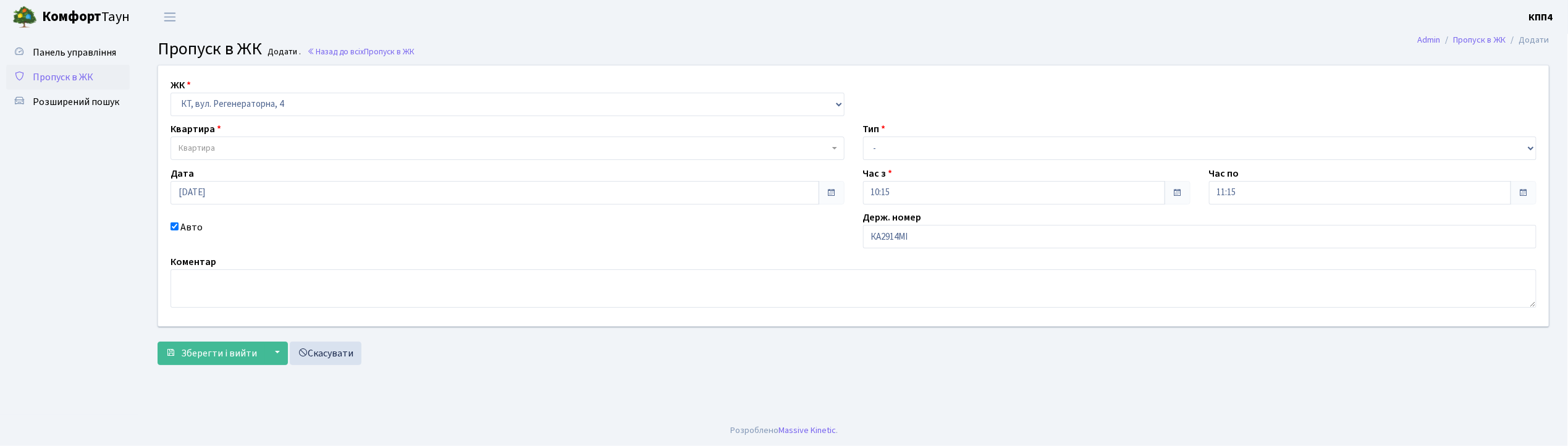
click at [210, 151] on span "Квартира" at bounding box center [196, 148] width 36 height 12
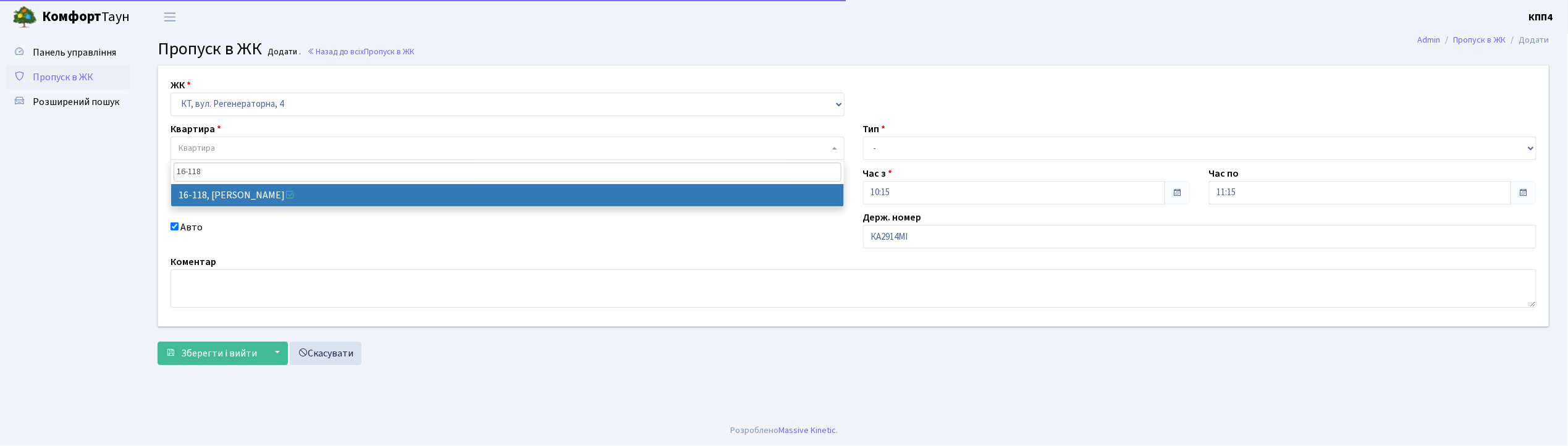
type input "16-118"
select select "8679"
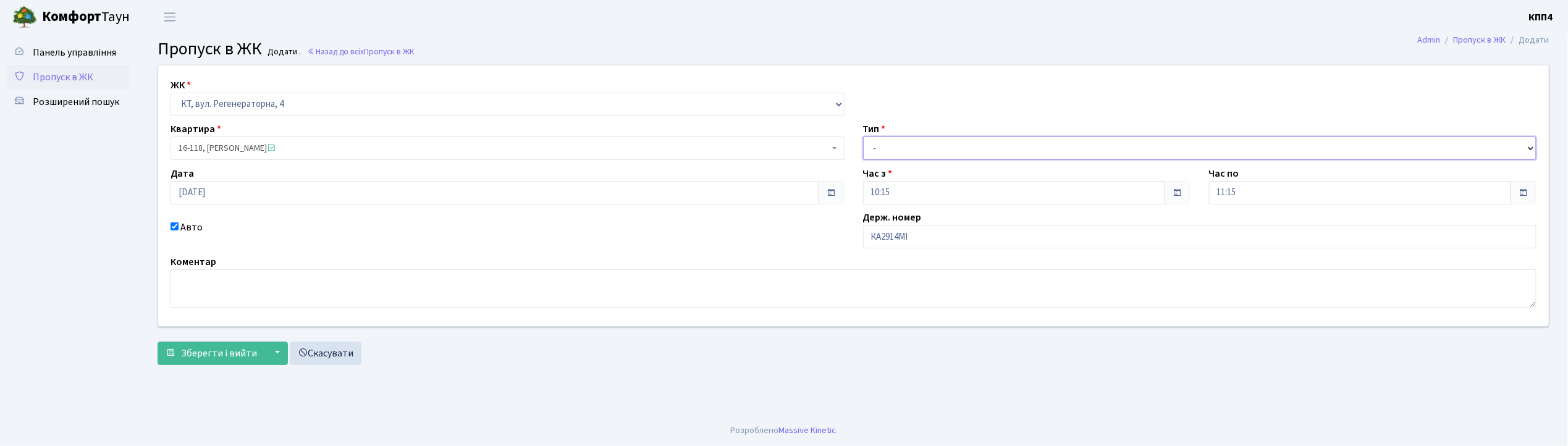
click at [891, 144] on select "- Доставка Таксі Гості Сервіс" at bounding box center [1200, 148] width 674 height 23
select select "2"
click at [863, 136] on select "- Доставка Таксі Гості Сервіс" at bounding box center [1200, 148] width 674 height 23
click at [206, 352] on span "Зберегти і вийти" at bounding box center [219, 353] width 76 height 13
